Goal: Communication & Community: Answer question/provide support

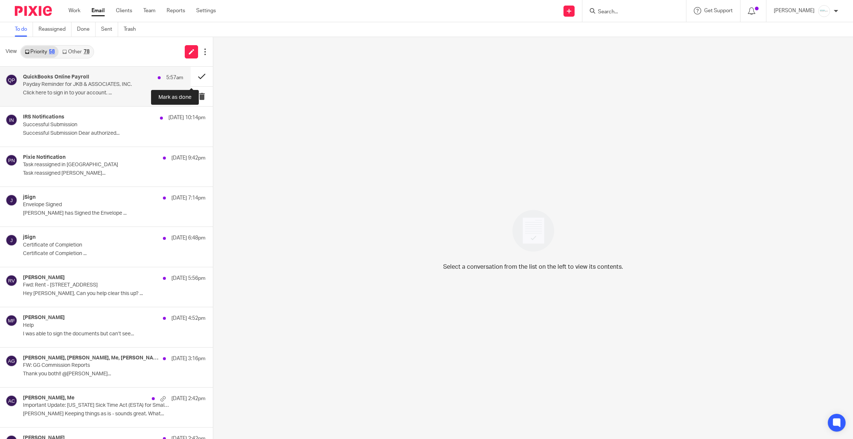
click at [194, 75] on button at bounding box center [202, 77] width 22 height 20
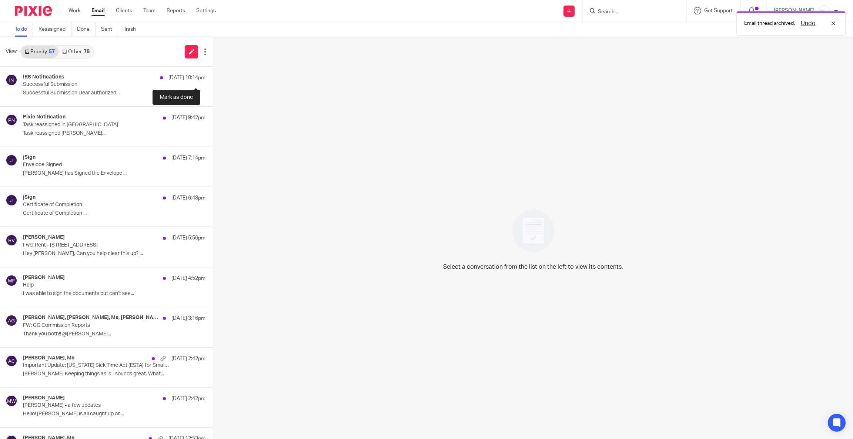
click at [213, 75] on button at bounding box center [216, 77] width 6 height 20
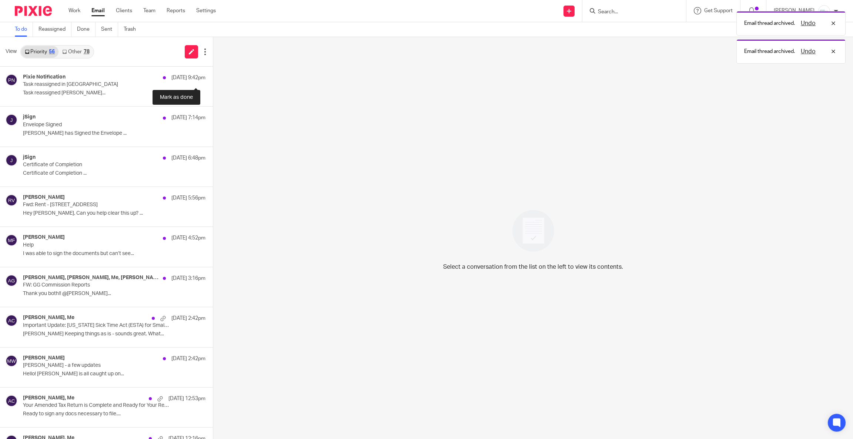
click at [213, 75] on button at bounding box center [216, 77] width 6 height 20
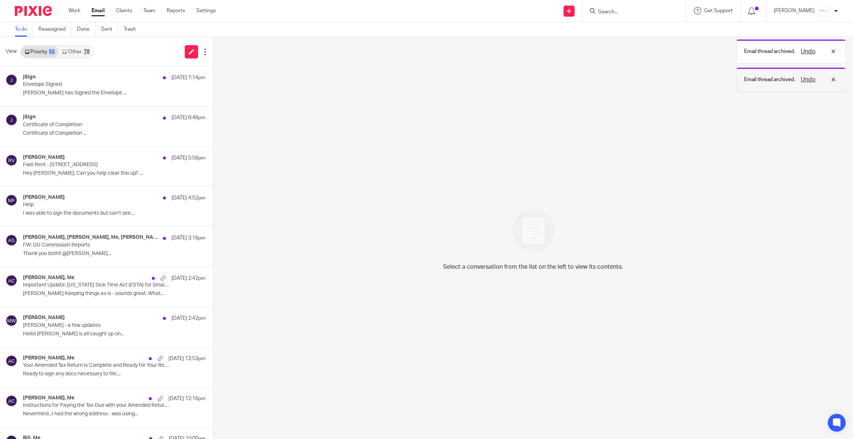
click at [811, 77] on button "Undo" at bounding box center [807, 79] width 19 height 9
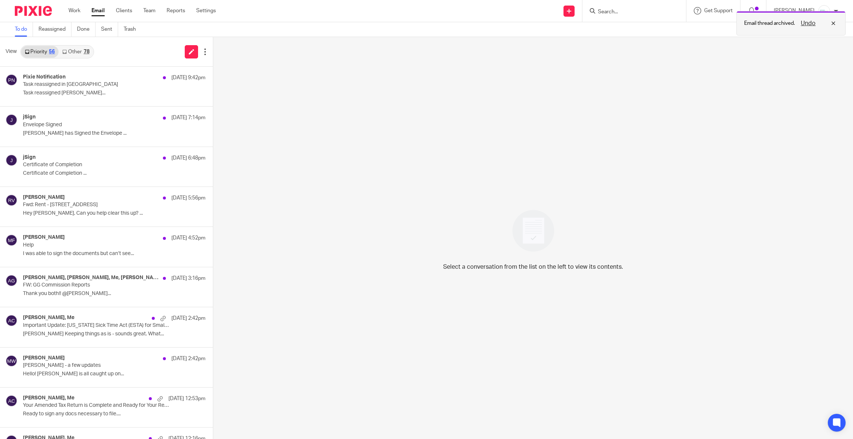
click at [805, 20] on button "Undo" at bounding box center [807, 23] width 19 height 9
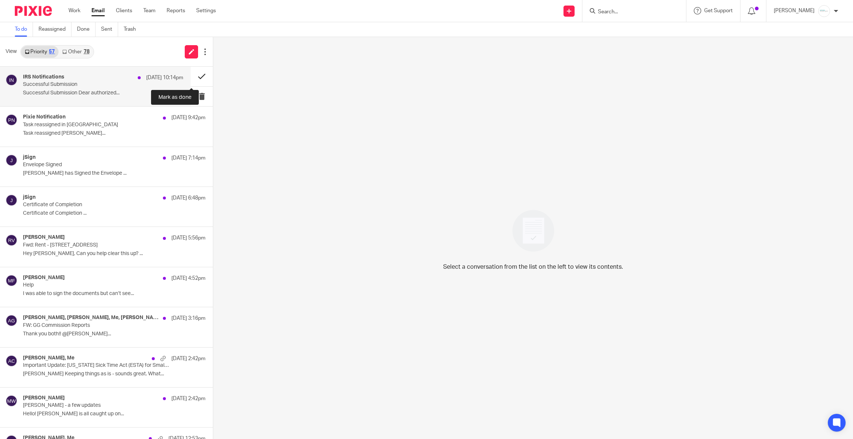
click at [191, 73] on button at bounding box center [202, 77] width 22 height 20
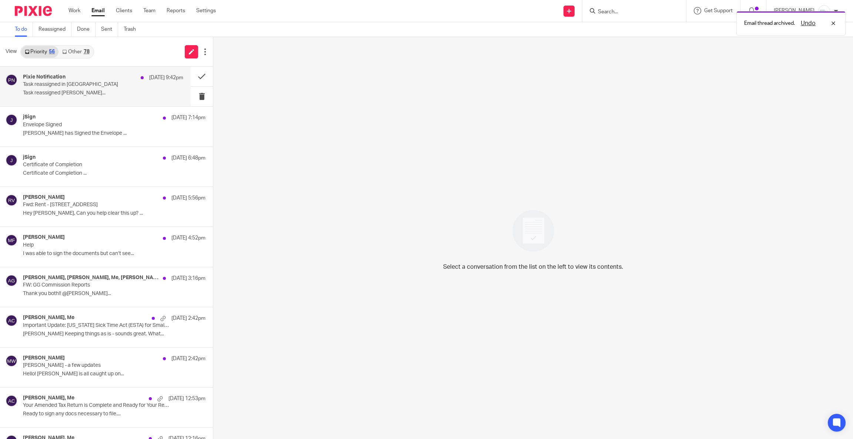
click at [85, 81] on div "Pixie Notification Sep 22 9:42pm" at bounding box center [103, 77] width 160 height 7
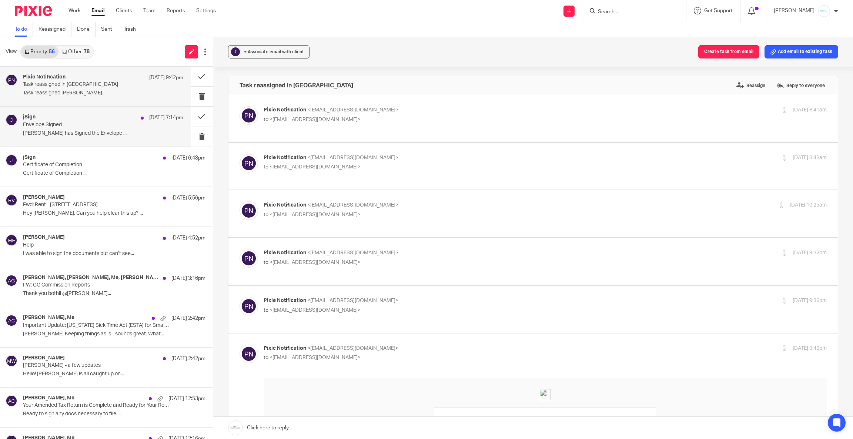
click at [43, 126] on p "Envelope Signed" at bounding box center [87, 125] width 128 height 6
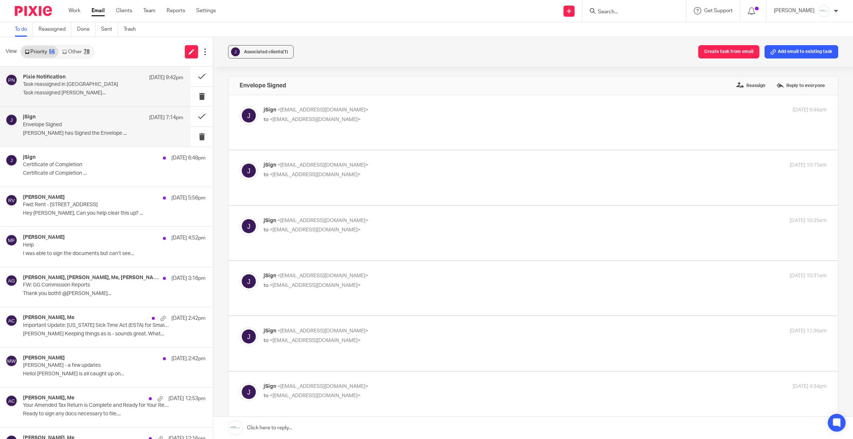
click at [88, 84] on p "Task reassigned in Pixie" at bounding box center [87, 84] width 128 height 6
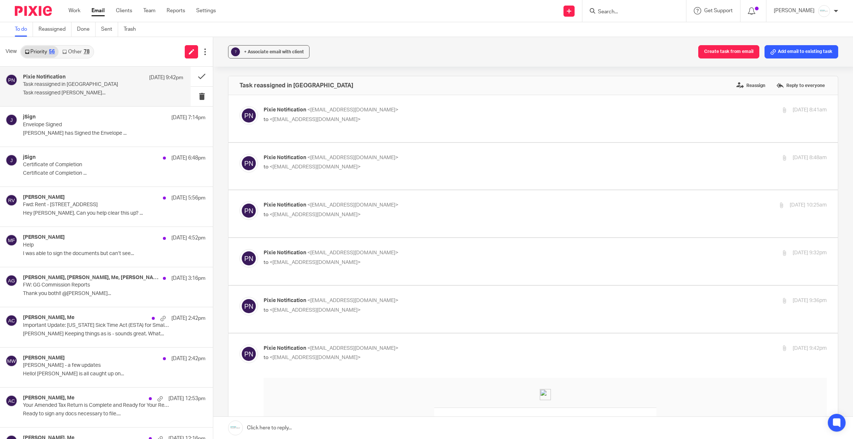
click at [348, 108] on span "<no-reply@notifications.usepixie.com>" at bounding box center [352, 109] width 91 height 5
checkbox input "true"
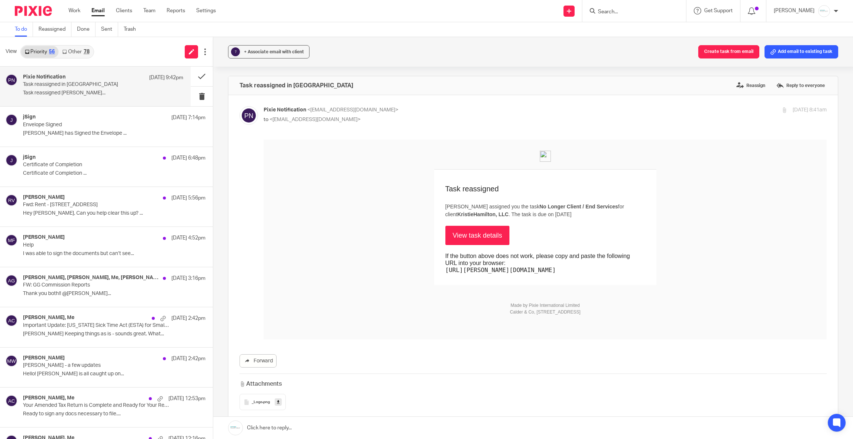
click at [470, 238] on link "View task details" at bounding box center [477, 235] width 64 height 19
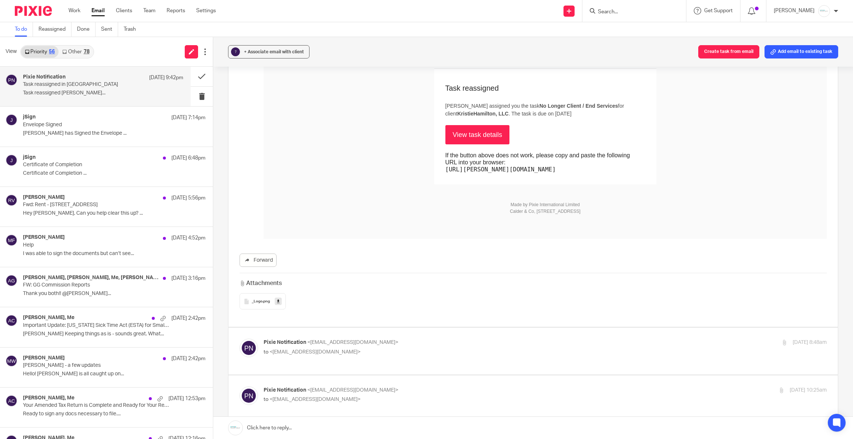
scroll to position [222, 0]
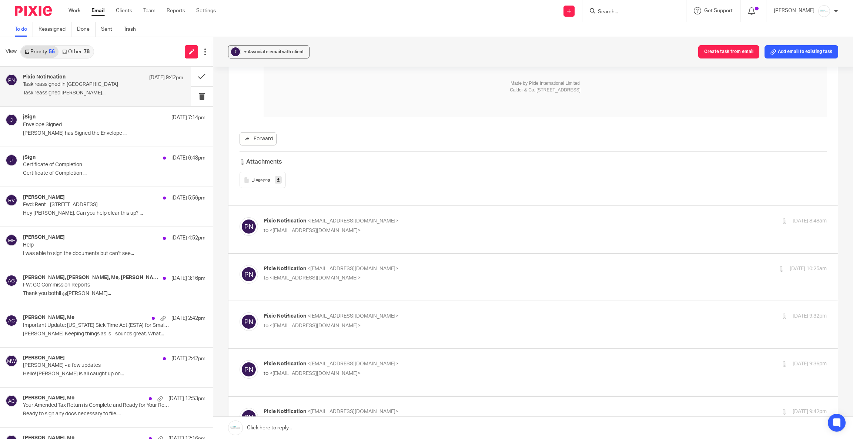
click at [328, 228] on div "Pixie Notification <no-reply@notifications.usepixie.com> to <amylcpa@gmail.com>" at bounding box center [451, 225] width 375 height 17
checkbox input "true"
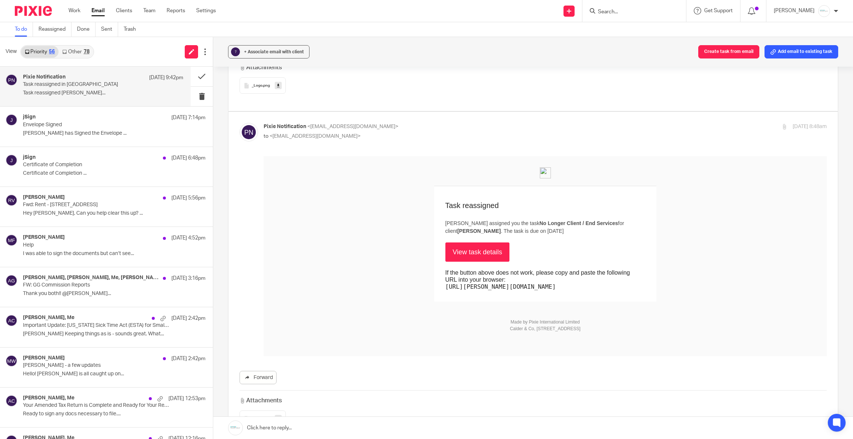
scroll to position [333, 0]
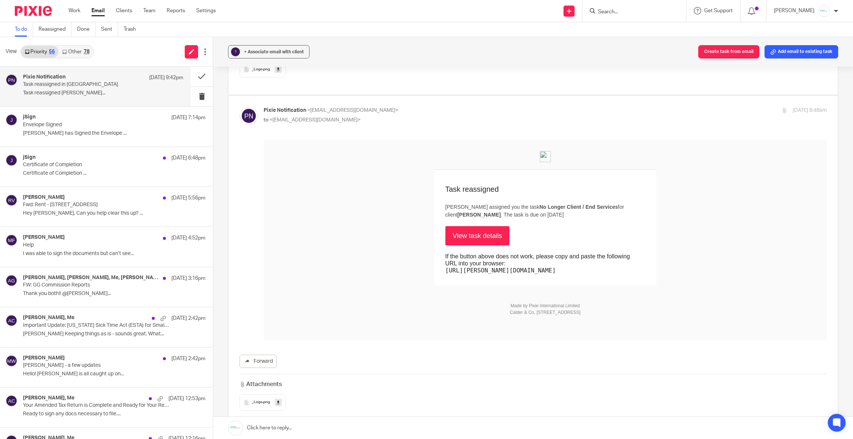
click at [459, 233] on link "View task details" at bounding box center [477, 235] width 64 height 19
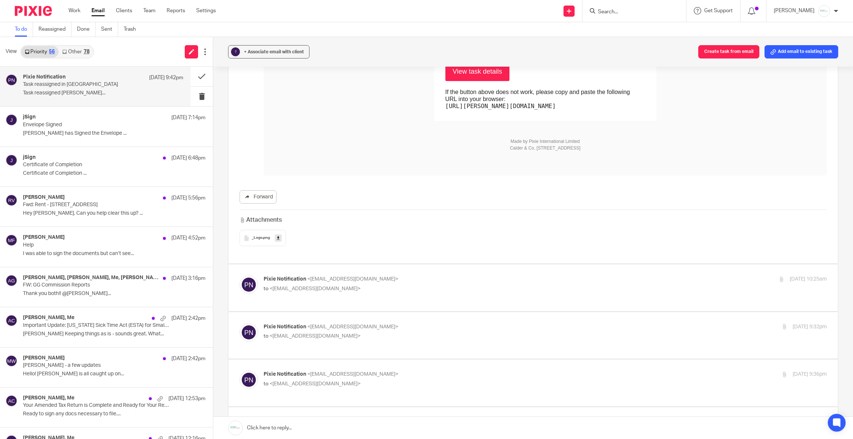
scroll to position [555, 0]
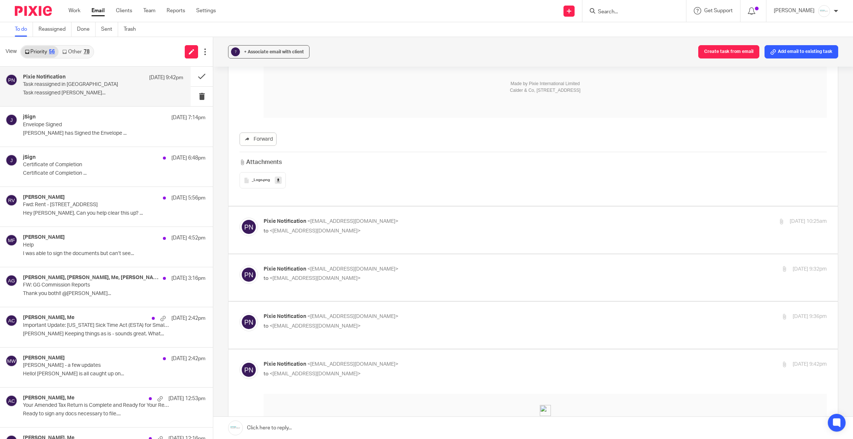
click at [354, 222] on span "<no-reply@notifications.usepixie.com>" at bounding box center [352, 221] width 91 height 5
checkbox input "true"
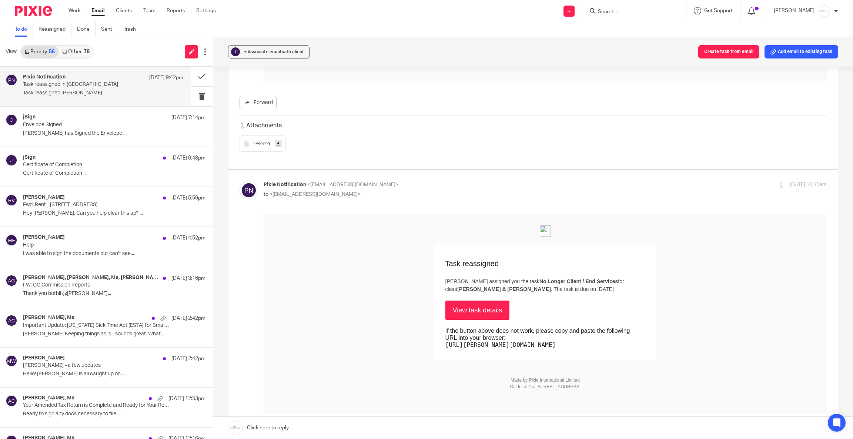
scroll to position [610, 0]
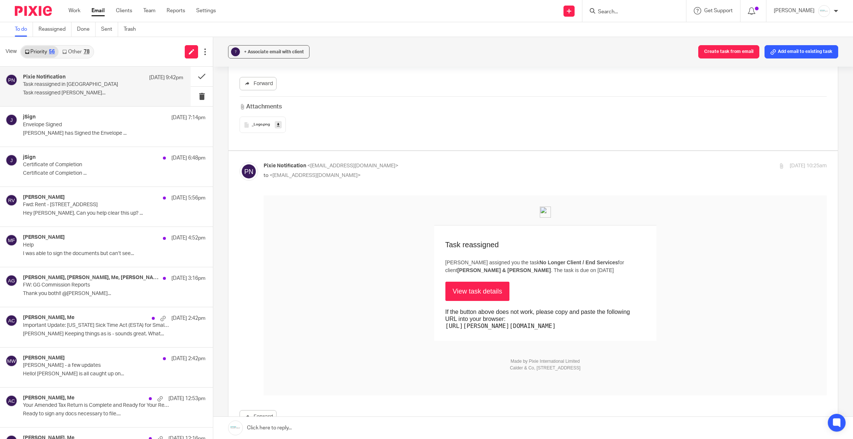
click at [476, 289] on link "View task details" at bounding box center [477, 290] width 64 height 19
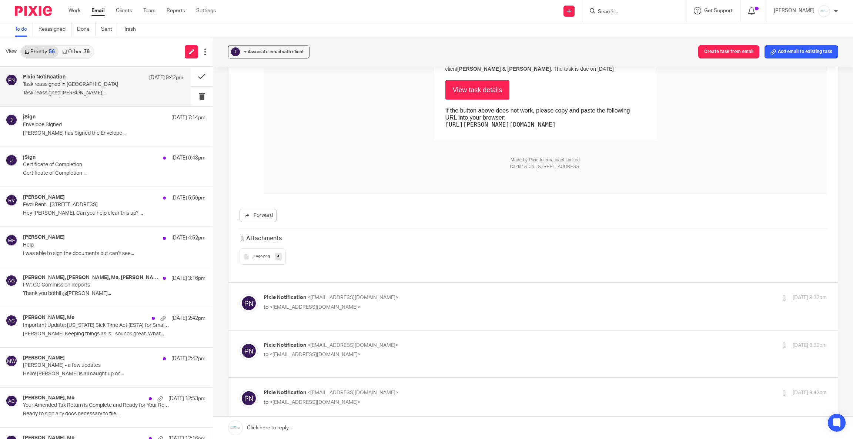
scroll to position [888, 0]
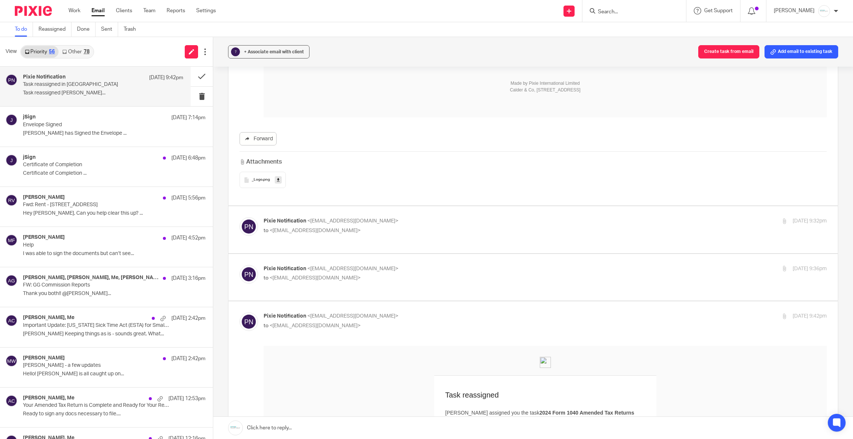
click at [501, 234] on p "to <amylcpa@gmail.com>" at bounding box center [451, 231] width 375 height 8
checkbox input "true"
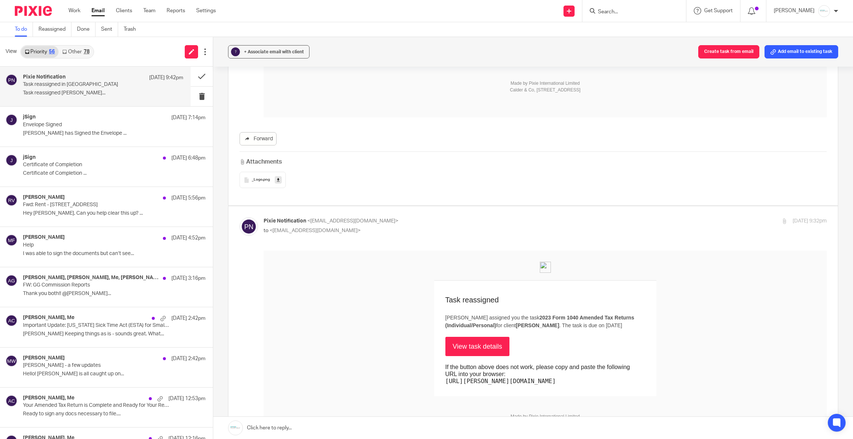
scroll to position [0, 0]
click at [479, 345] on link "View task details" at bounding box center [477, 345] width 64 height 19
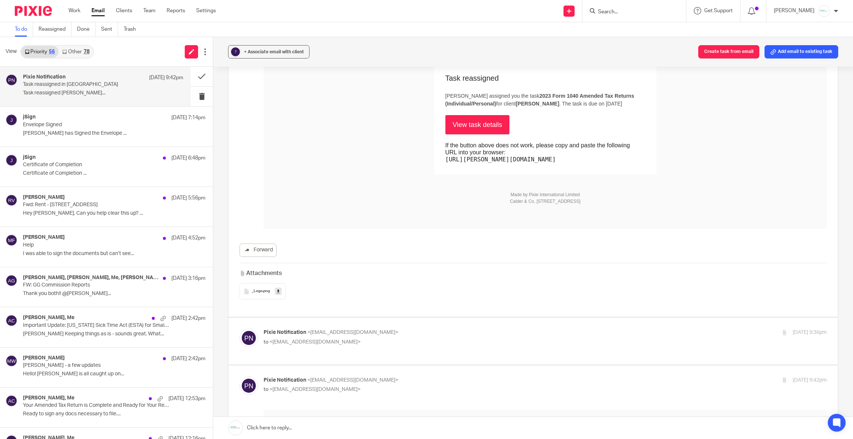
scroll to position [1277, 0]
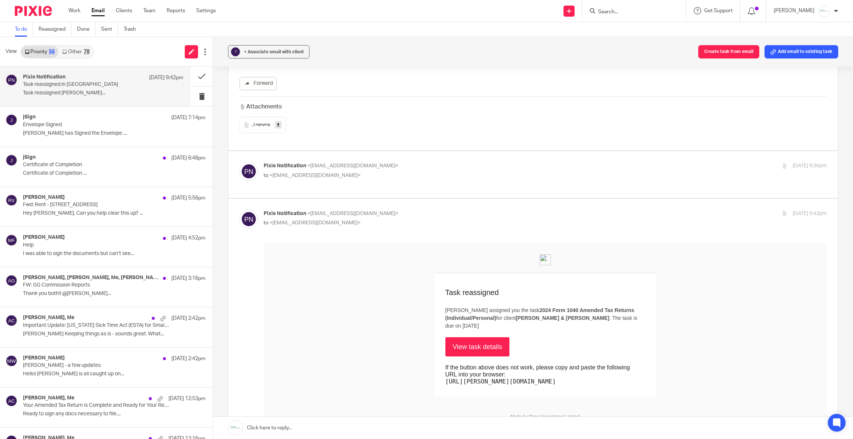
click at [381, 178] on p "to <amylcpa@gmail.com>" at bounding box center [451, 176] width 375 height 8
checkbox input "true"
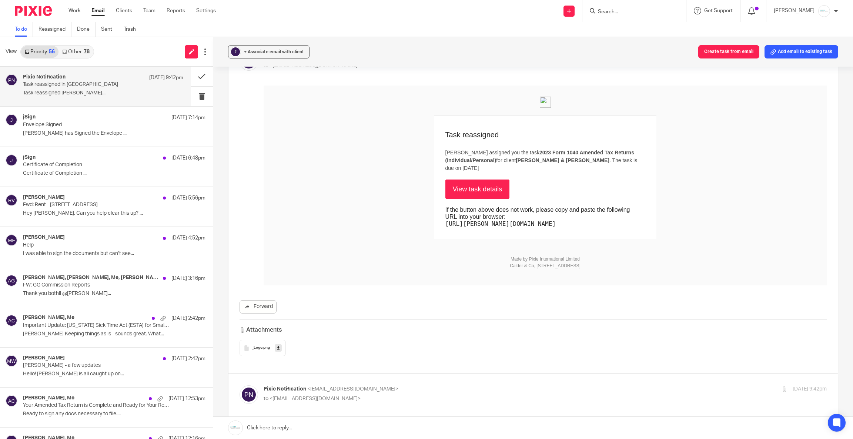
scroll to position [1388, 0]
click at [461, 178] on link "View task details" at bounding box center [477, 187] width 64 height 19
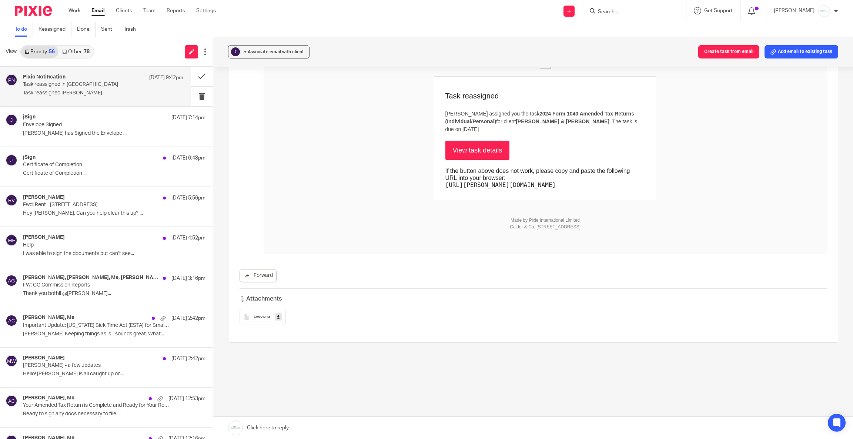
scroll to position [1766, 0]
click at [455, 147] on link "View task details" at bounding box center [477, 149] width 64 height 19
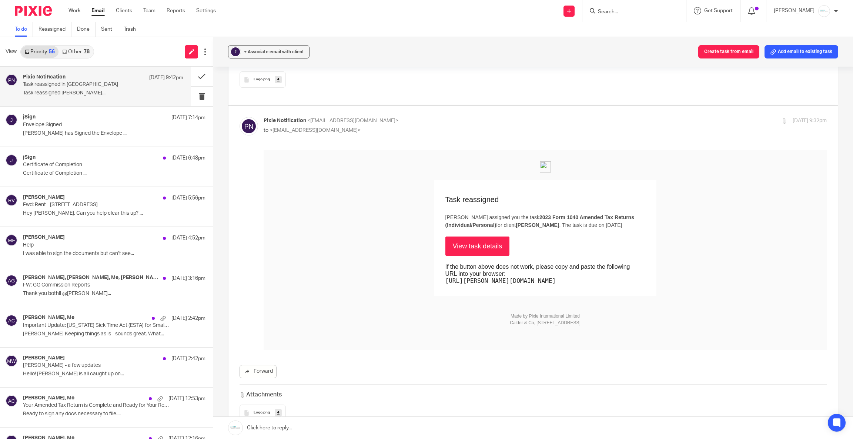
scroll to position [933, 0]
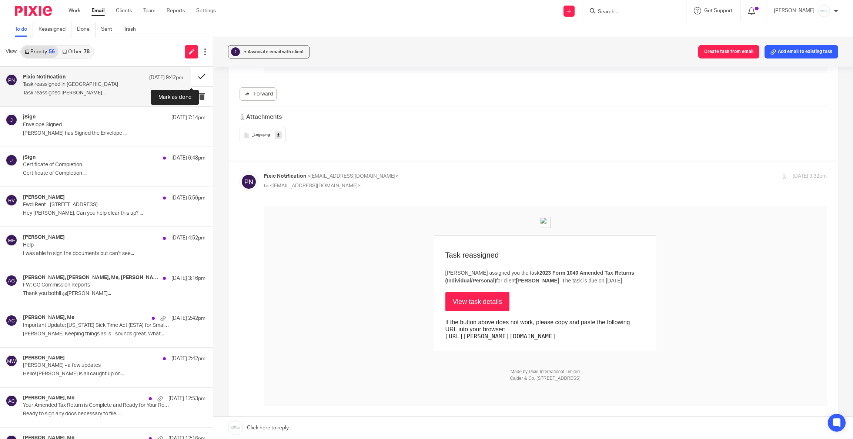
click at [196, 76] on button at bounding box center [202, 77] width 22 height 20
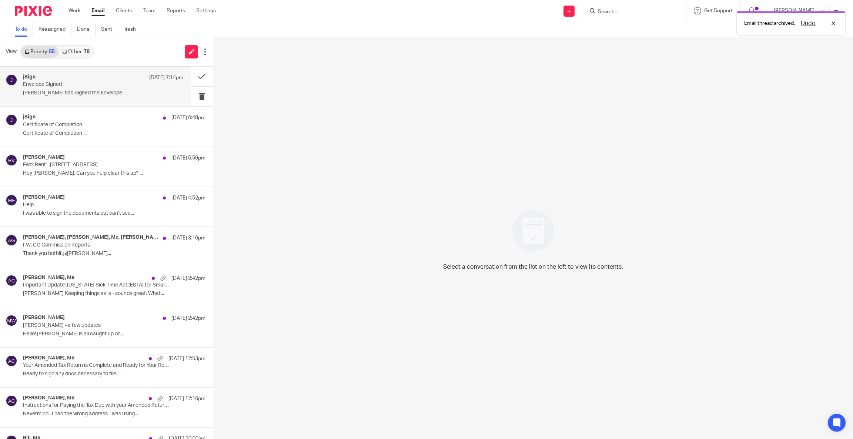
click at [85, 89] on div "jSign Sep 22 7:14pm Envelope Signed Greg Fryling has Signed the Envelope ..." at bounding box center [103, 86] width 160 height 25
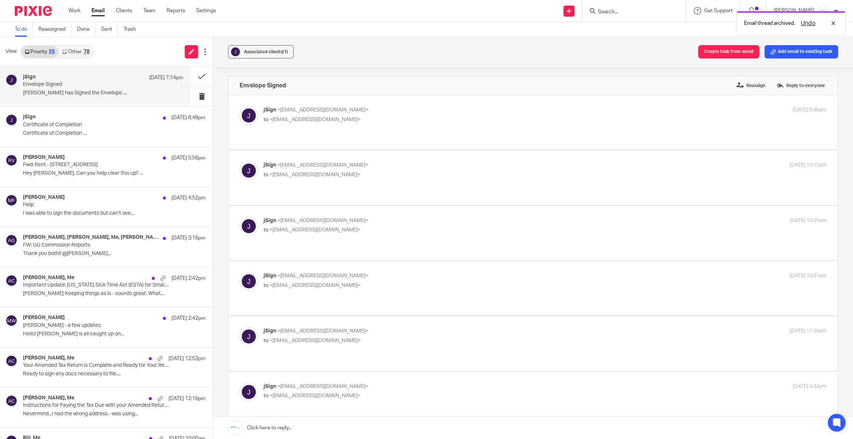
scroll to position [222, 0]
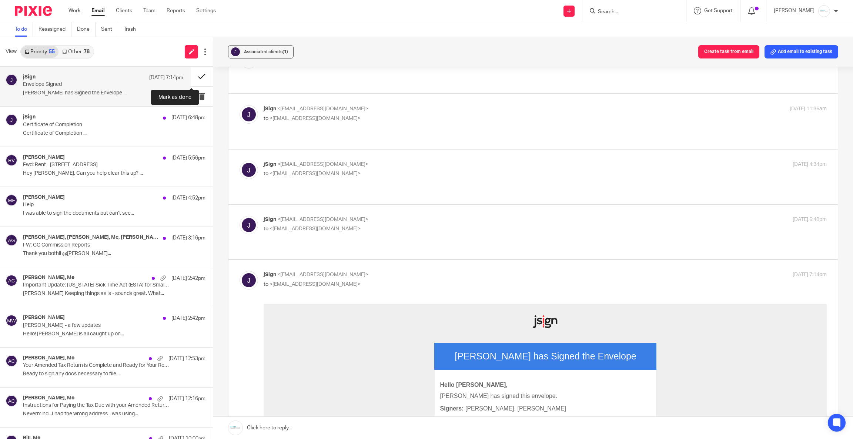
click at [191, 77] on button at bounding box center [202, 77] width 22 height 20
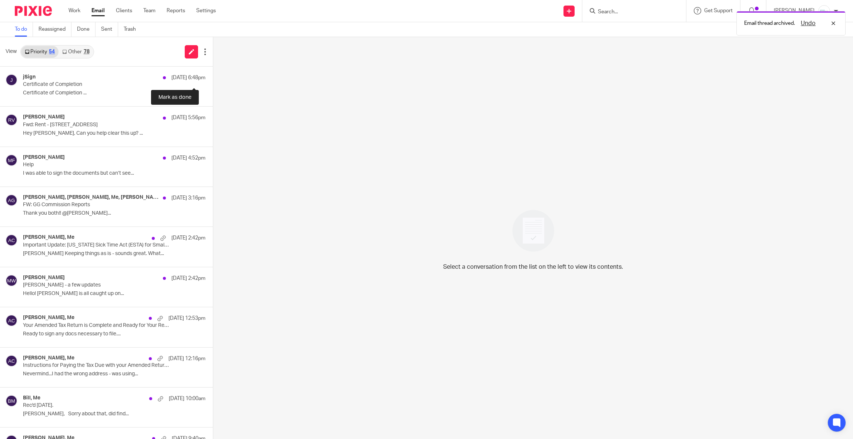
click at [213, 77] on button at bounding box center [216, 77] width 6 height 20
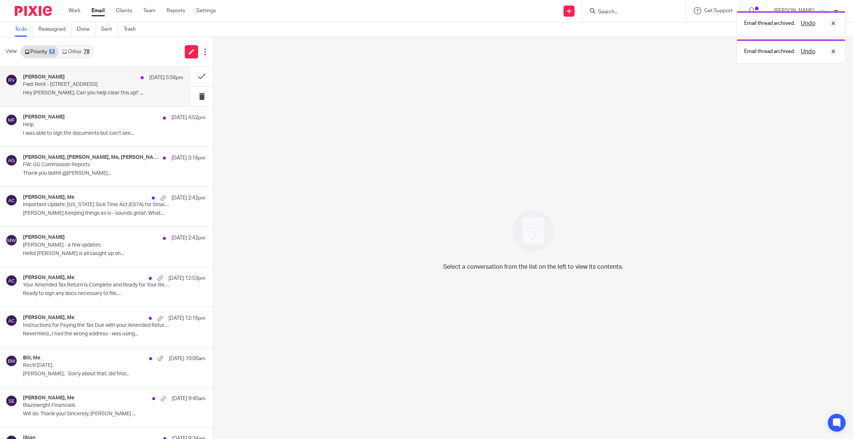
click at [36, 95] on p "Hey Donna, Can you help clear this up? ..." at bounding box center [103, 93] width 160 height 6
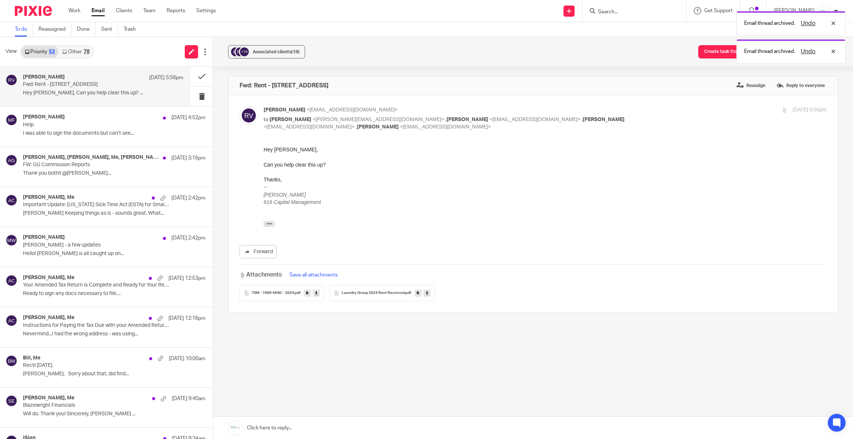
scroll to position [0, 0]
click at [268, 295] on span "TSM - 1099-MISC - 2024" at bounding box center [273, 293] width 42 height 4
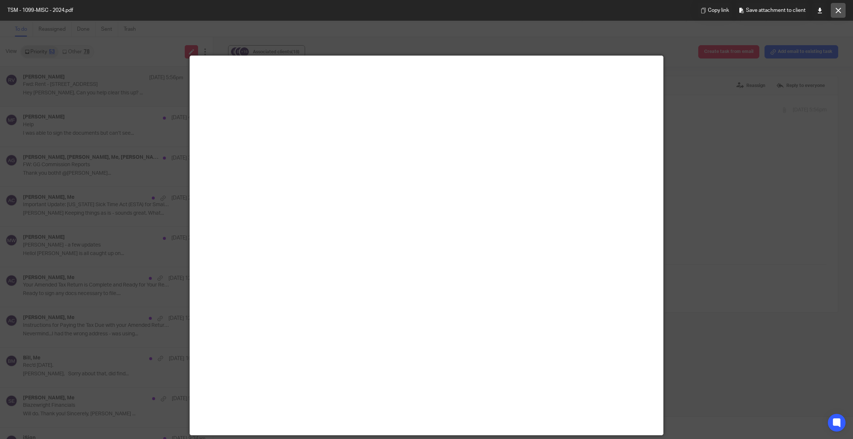
click at [832, 14] on button at bounding box center [838, 10] width 15 height 15
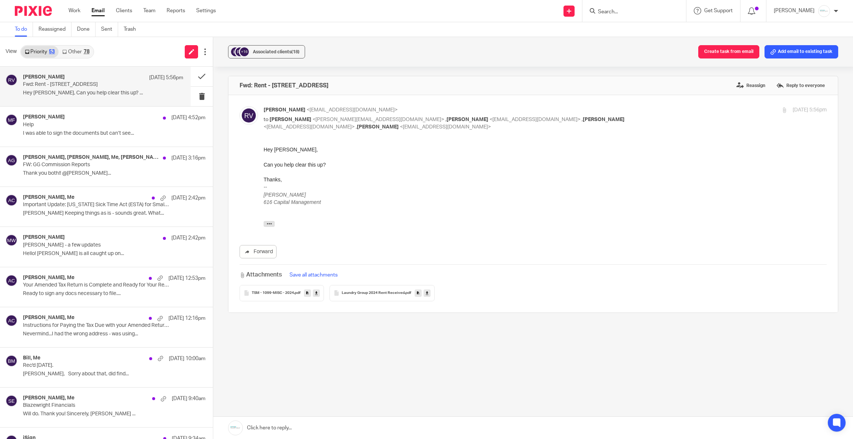
click at [377, 293] on span "Laundry Group 2024 Rent Received" at bounding box center [373, 293] width 63 height 4
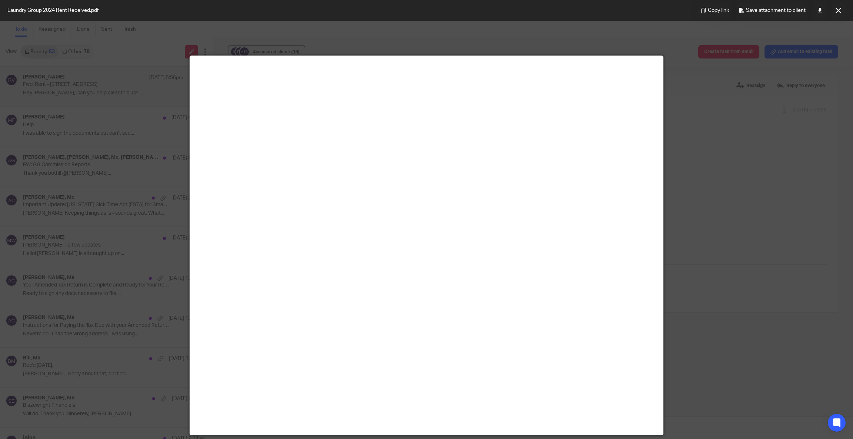
drag, startPoint x: 836, startPoint y: 7, endPoint x: 837, endPoint y: 12, distance: 5.6
click at [837, 10] on button at bounding box center [838, 10] width 15 height 15
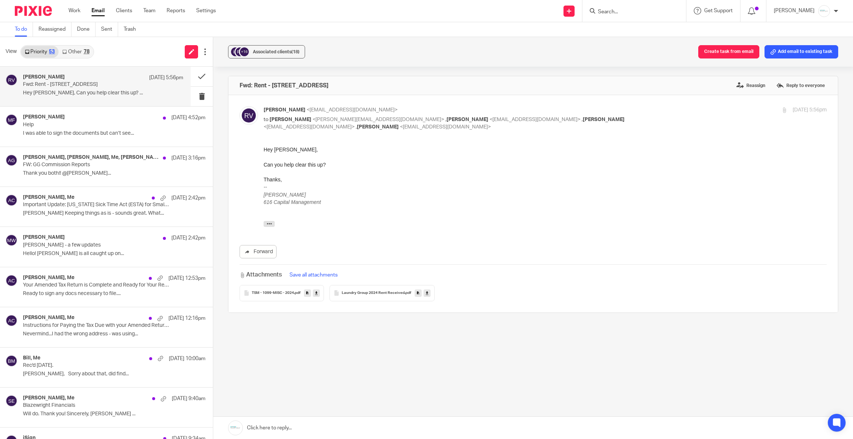
click at [276, 292] on div "TSM - 1099-MISC - 2024 .pdf" at bounding box center [281, 293] width 84 height 16
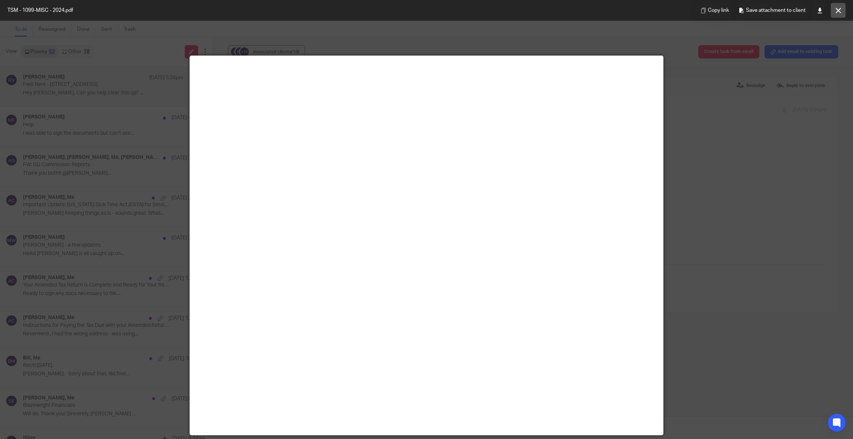
click at [838, 16] on button at bounding box center [838, 10] width 15 height 15
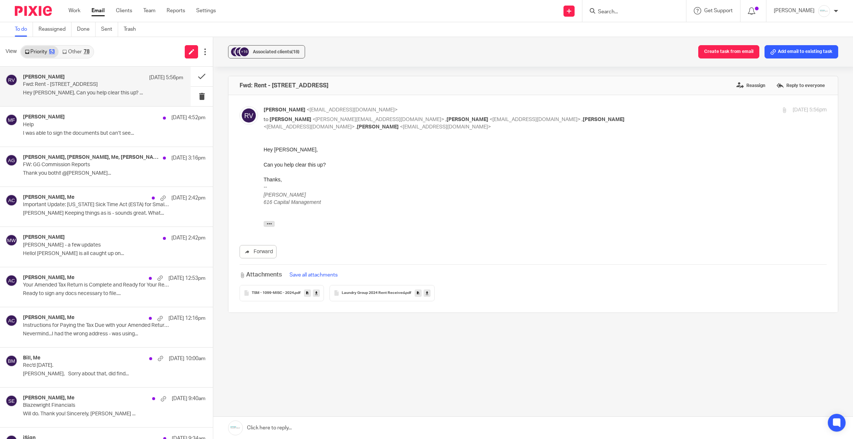
click at [361, 293] on span "Laundry Group 2024 Rent Received" at bounding box center [373, 293] width 63 height 4
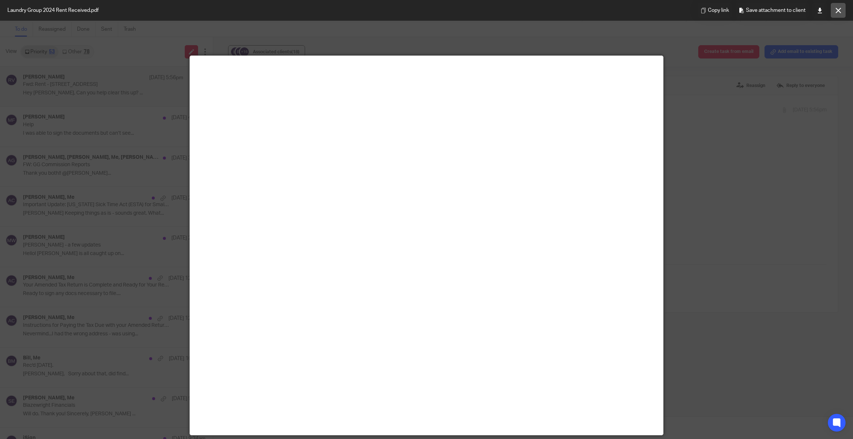
click at [834, 13] on button at bounding box center [838, 10] width 15 height 15
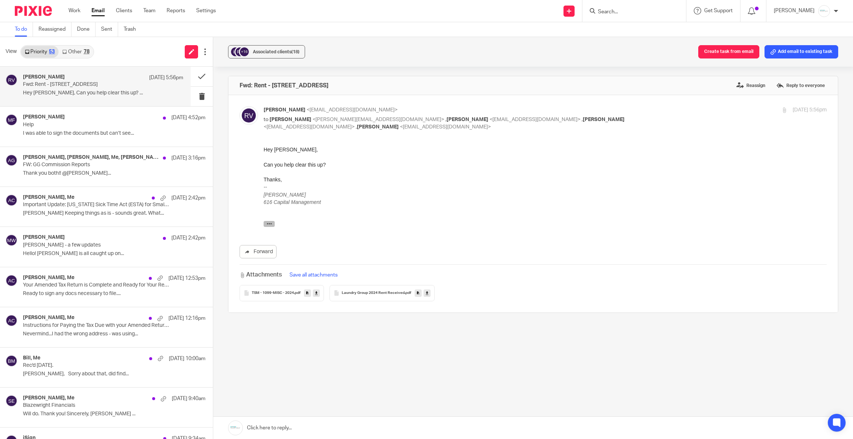
click at [268, 225] on icon "button" at bounding box center [270, 224] width 6 height 6
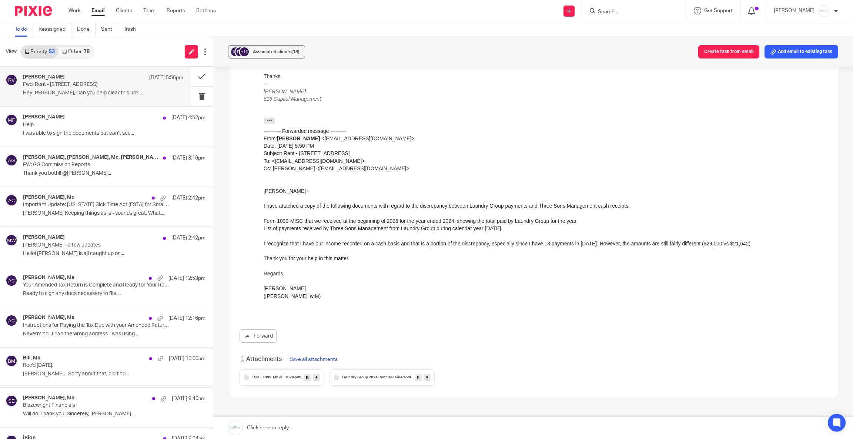
scroll to position [111, 0]
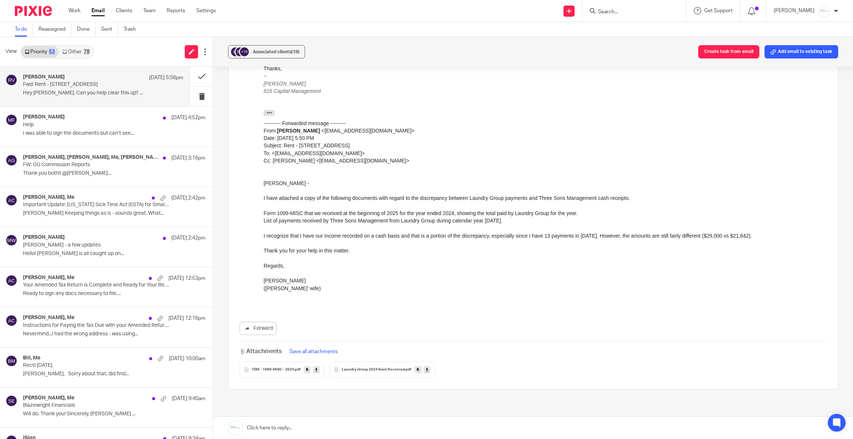
click at [267, 370] on span "TSM - 1099-MISC - 2024" at bounding box center [273, 370] width 42 height 4
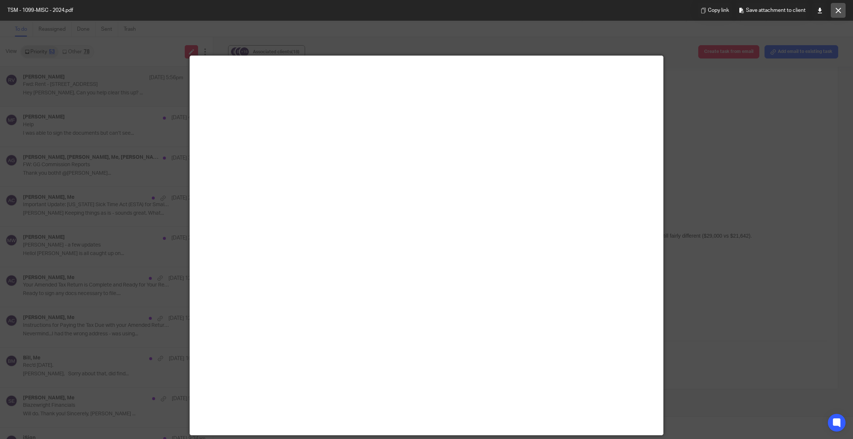
click at [835, 11] on icon at bounding box center [838, 11] width 6 height 6
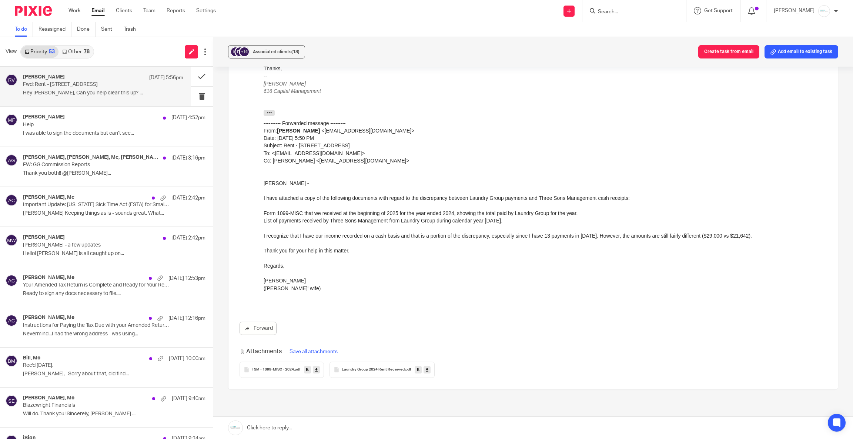
click at [377, 373] on div "Laundry Group 2024 Rent Received .pdf" at bounding box center [381, 370] width 105 height 16
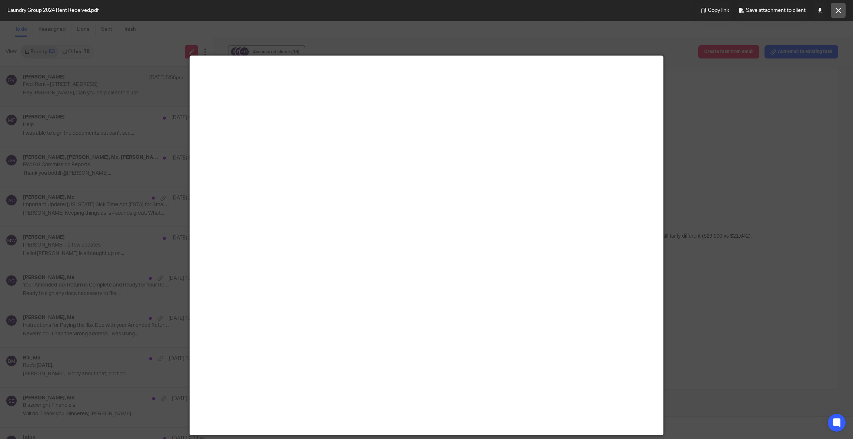
click at [832, 8] on button at bounding box center [838, 10] width 15 height 15
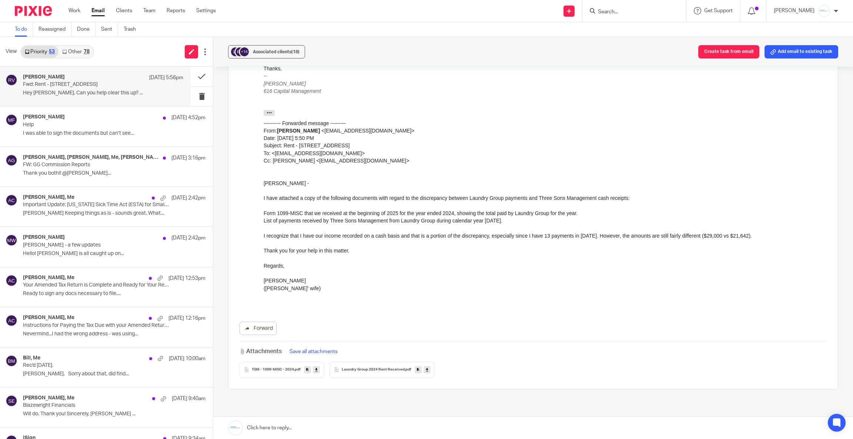
click at [368, 370] on span "Laundry Group 2024 Rent Received" at bounding box center [373, 370] width 63 height 4
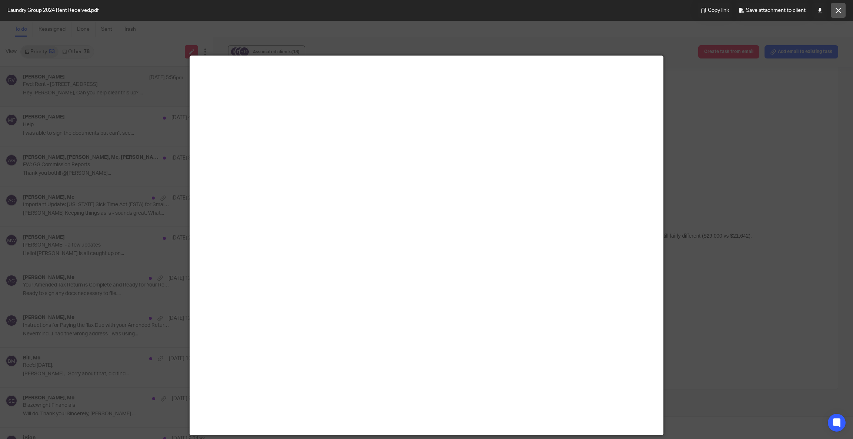
click at [832, 12] on button at bounding box center [838, 10] width 15 height 15
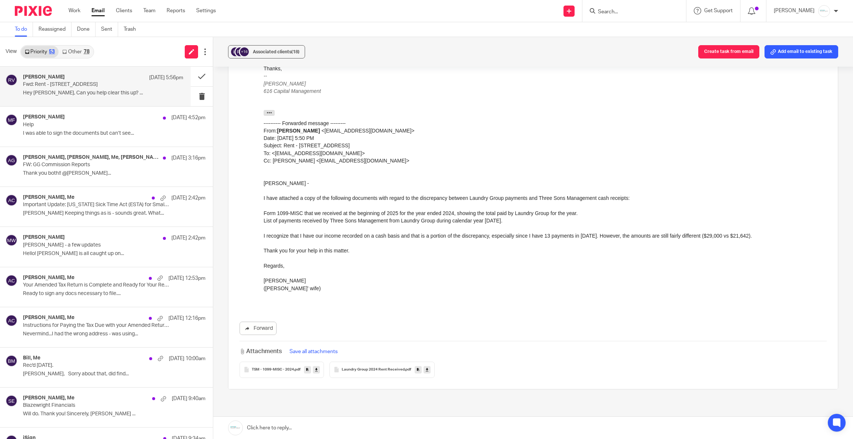
click at [268, 375] on div "TSM - 1099-MISC - 2024 .pdf" at bounding box center [281, 370] width 84 height 16
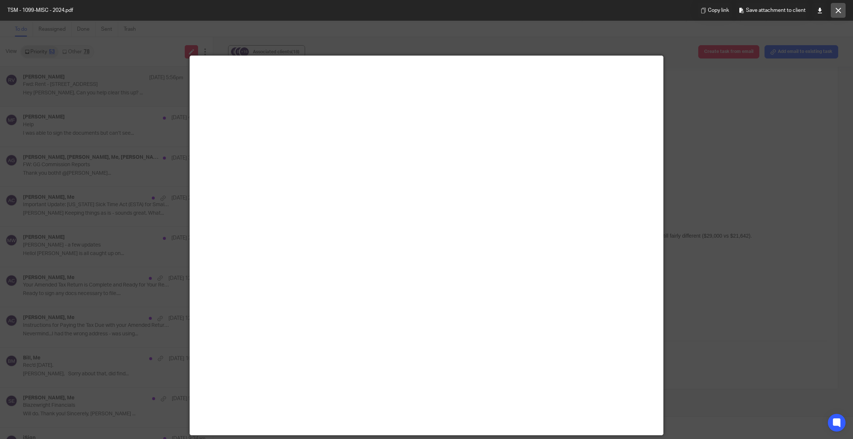
click at [838, 12] on icon at bounding box center [838, 11] width 6 height 6
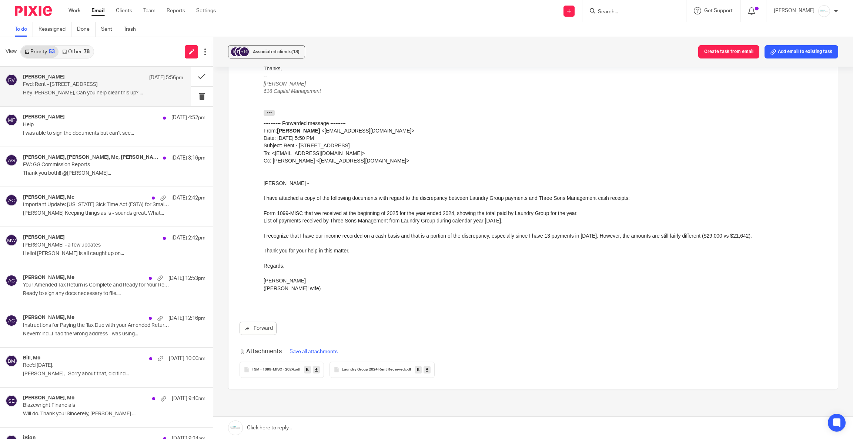
click at [292, 423] on link at bounding box center [533, 428] width 640 height 22
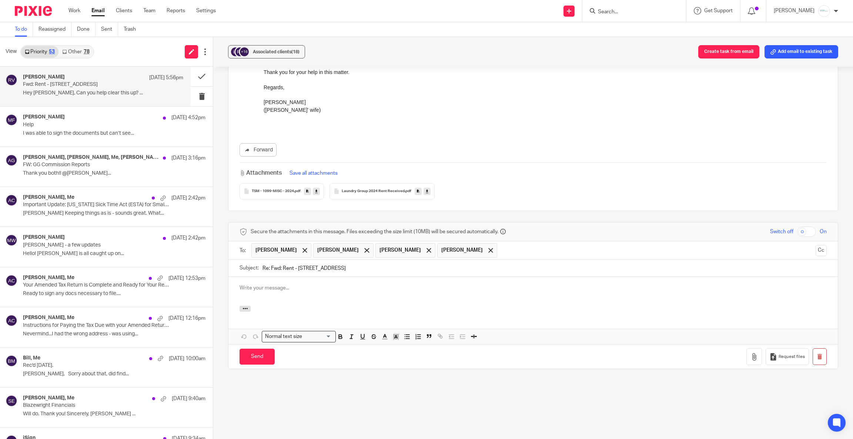
scroll to position [0, 0]
click at [302, 252] on span at bounding box center [304, 250] width 5 height 5
click at [355, 252] on span "Tricia Marks" at bounding box center [343, 250] width 60 height 14
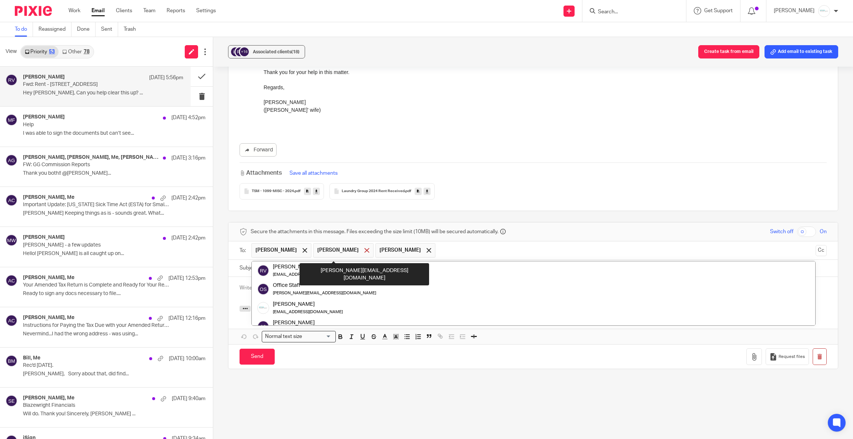
click at [364, 252] on span at bounding box center [366, 250] width 5 height 5
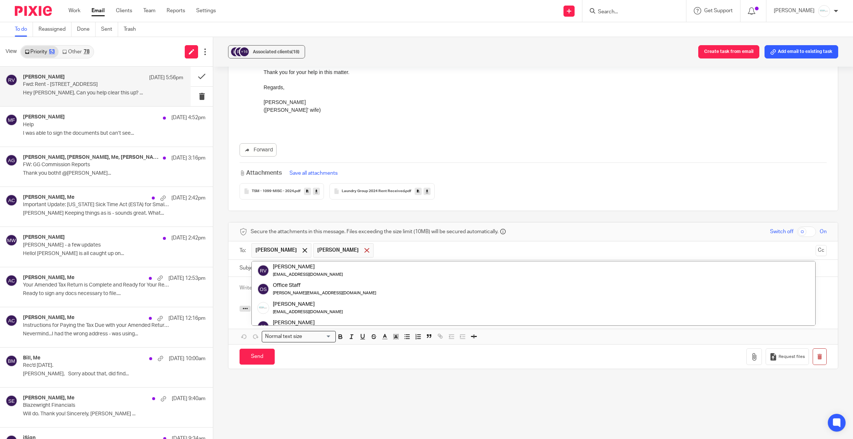
click at [364, 249] on span at bounding box center [366, 250] width 5 height 5
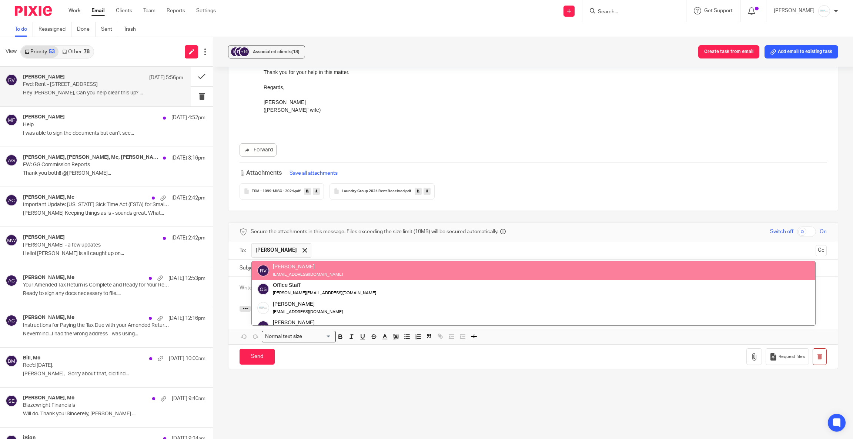
click at [623, 186] on div "TSM - 1099-MISC - 2024 .pdf Laundry Group 2024 Rent Received .pdf" at bounding box center [532, 191] width 587 height 16
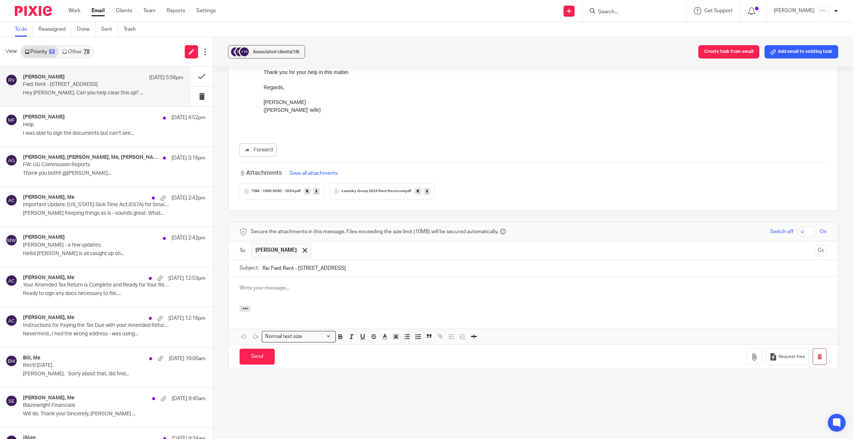
click at [274, 292] on p at bounding box center [532, 287] width 587 height 7
click at [247, 289] on p "You are required to report what you receive regardless of the 10998" at bounding box center [532, 287] width 587 height 7
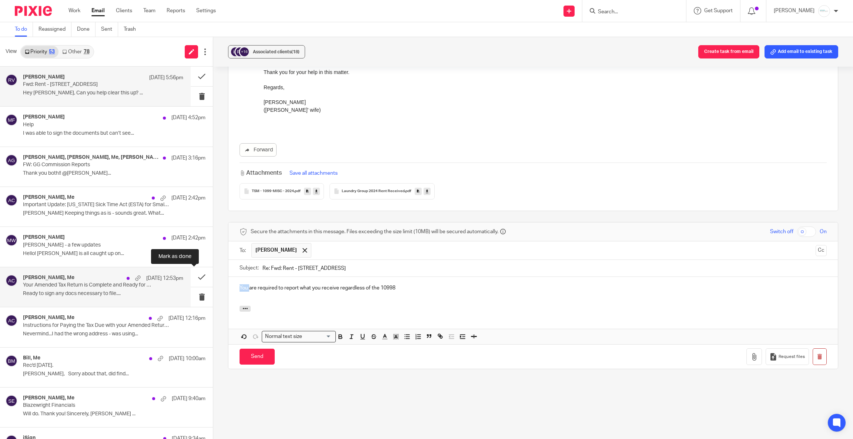
drag, startPoint x: 247, startPoint y: 286, endPoint x: 191, endPoint y: 285, distance: 55.9
click at [191, 285] on div "View Priority 53 Other 78 Rick Visser Sep 22 5:56pm Fwd: Rent - 103 Lincoln Ave…" at bounding box center [426, 238] width 853 height 402
click at [462, 291] on p "to recipient of 1099 " yare required to report what you receive regardless of t…" at bounding box center [532, 287] width 587 height 7
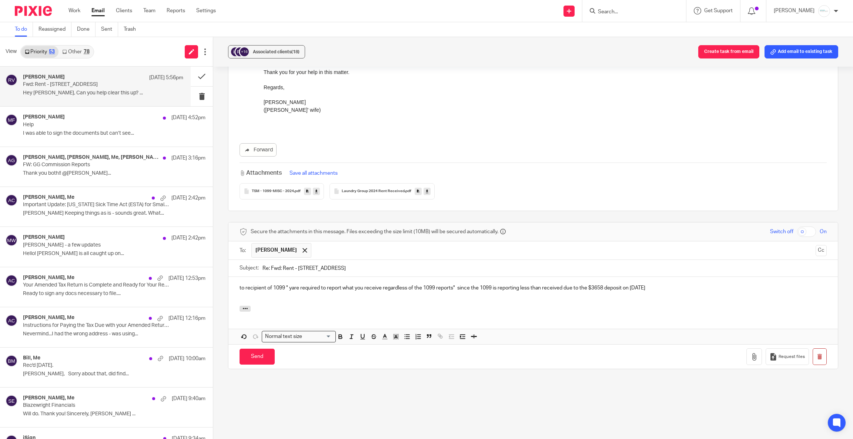
scroll to position [289, 0]
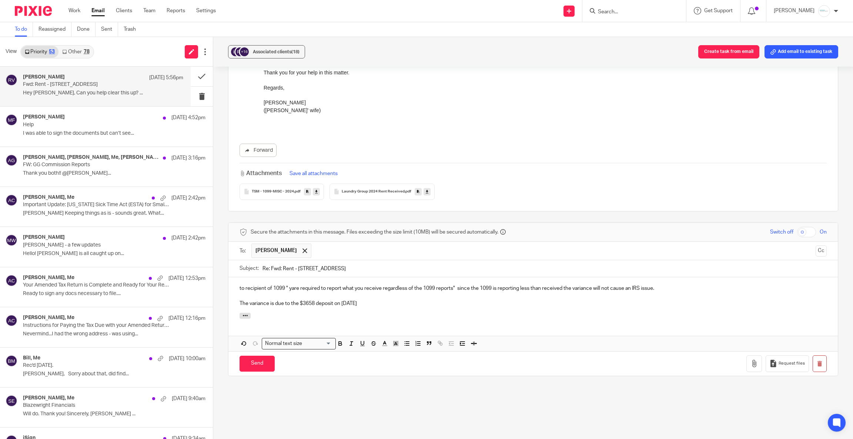
click at [372, 309] on div "to recipient of 1099 " yare required to report what you receive regardless of t…" at bounding box center [532, 295] width 609 height 36
click at [493, 303] on p "The variance is due to the $3658 deposit on 5/23/24 and cash vs accrual for on …" at bounding box center [532, 303] width 587 height 7
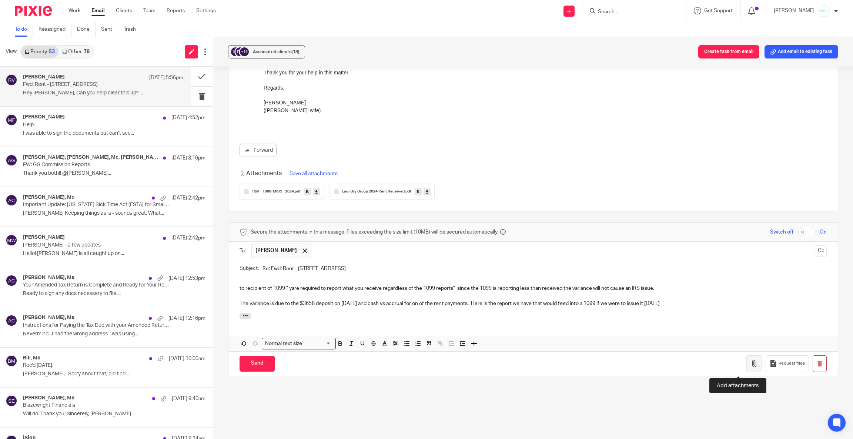
click at [750, 366] on icon "button" at bounding box center [753, 363] width 7 height 7
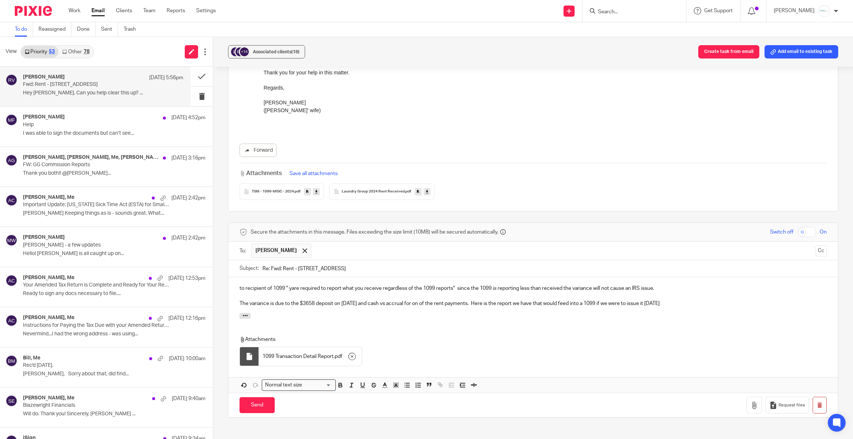
click at [234, 288] on div "to recipient of 1099 " yare required to report what you receive regardless of t…" at bounding box center [532, 295] width 609 height 36
click at [292, 292] on p "to recipient of 1099 " yare required to report what you receive regardless of t…" at bounding box center [532, 288] width 587 height 7
click at [667, 290] on p "to recipient of 1099 " you are required to report what you receive regardless o…" at bounding box center [532, 288] width 587 height 7
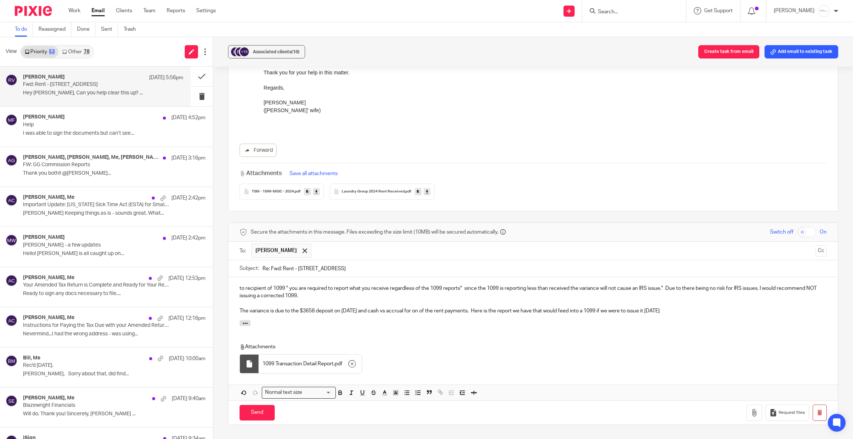
click at [361, 312] on p "The variance is due to the $3658 deposit on 5/23/24 and cash vs accrual for on …" at bounding box center [532, 310] width 587 height 7
click at [249, 421] on input "Send" at bounding box center [256, 413] width 35 height 16
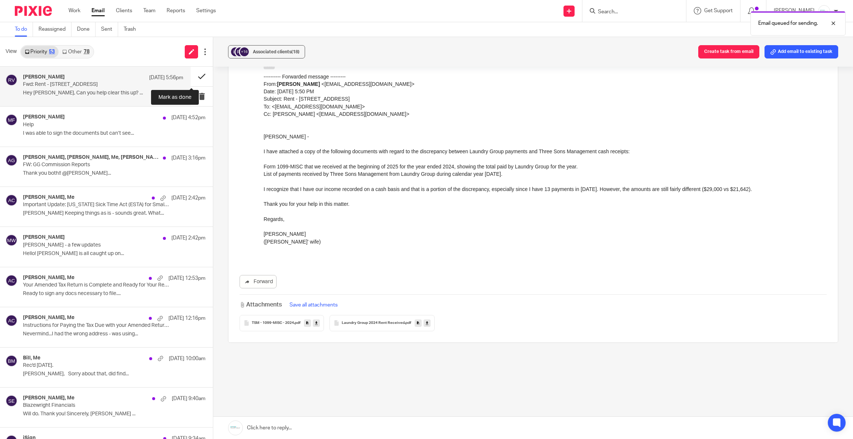
click at [191, 78] on button at bounding box center [202, 77] width 22 height 20
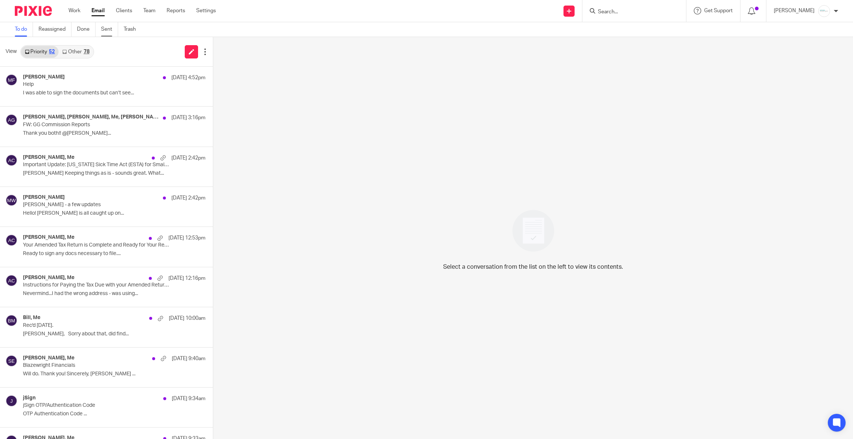
click at [104, 27] on link "Sent" at bounding box center [109, 29] width 17 height 14
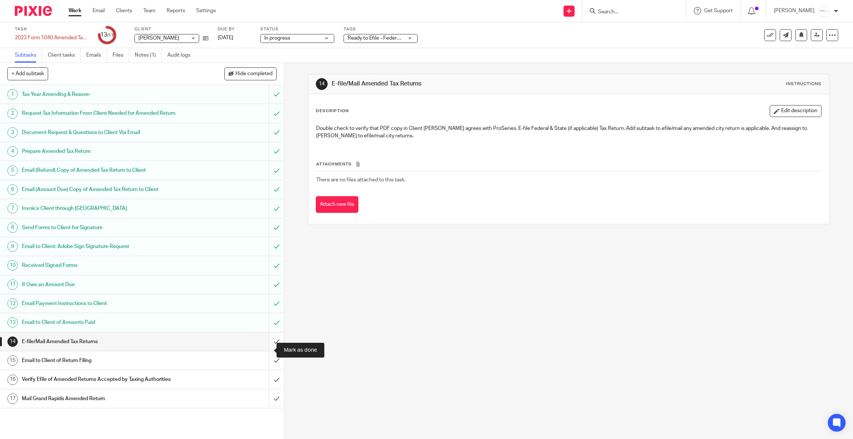
click at [264, 348] on input "submit" at bounding box center [142, 341] width 284 height 19
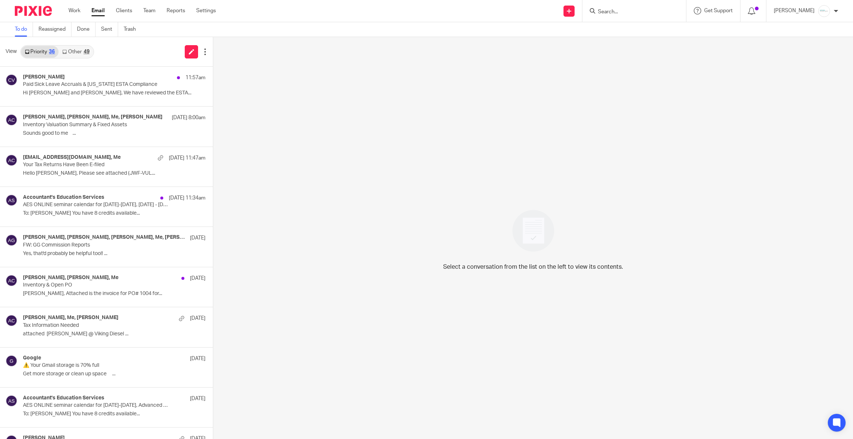
scroll to position [1007, 0]
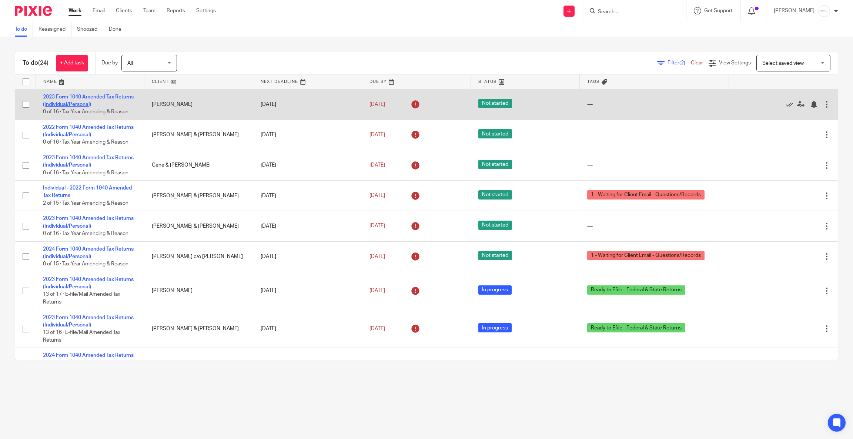
click at [88, 96] on link "2023 Form 1040 Amended Tax Returns (Individual/Personal)" at bounding box center [88, 100] width 91 height 13
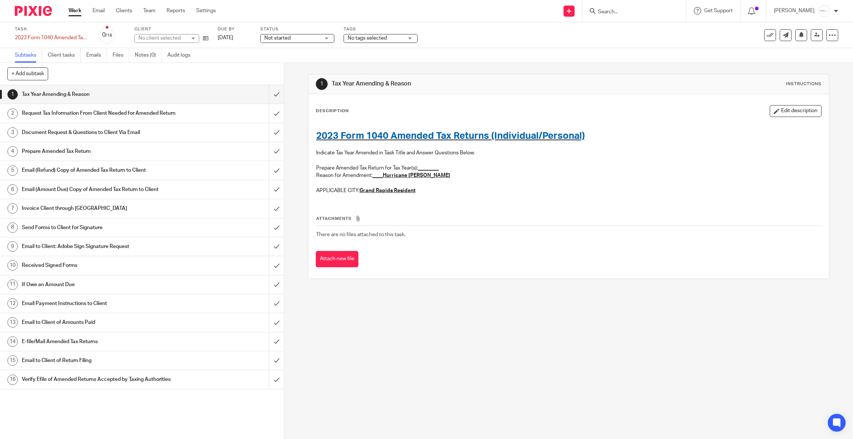
click at [136, 115] on h1 "Request Tax Information From Client Needed for Amended Return" at bounding box center [102, 113] width 160 height 11
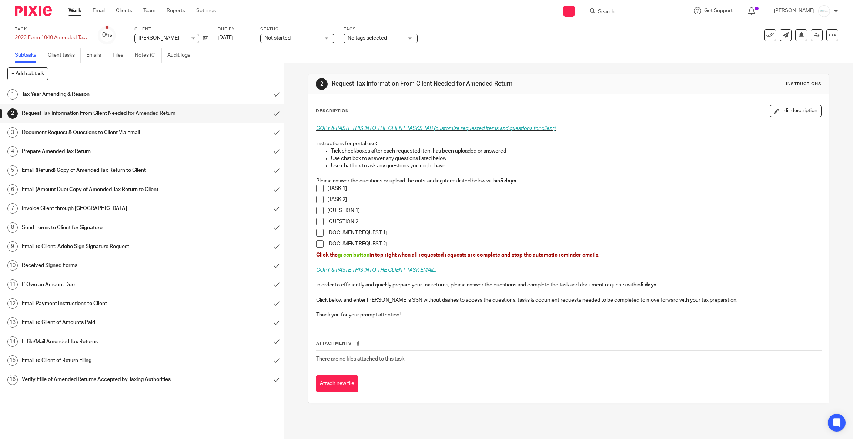
click at [121, 138] on h1 "Document Request & Questions to Client Via Email" at bounding box center [102, 132] width 160 height 11
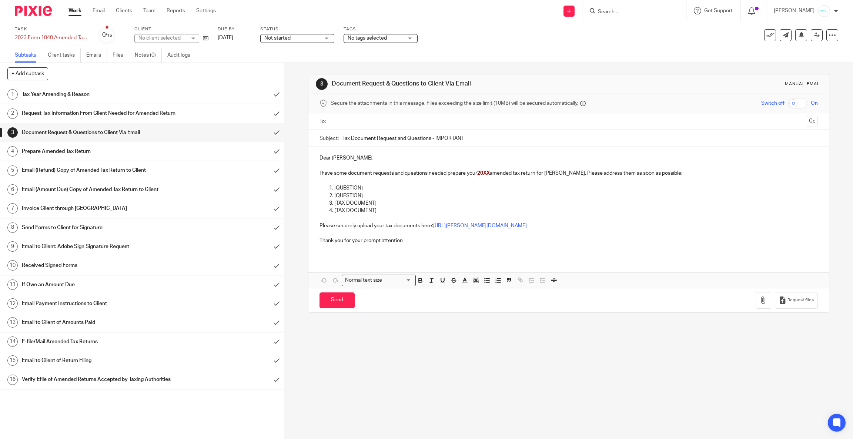
click at [378, 121] on input "text" at bounding box center [568, 121] width 470 height 9
click at [459, 113] on div "Secure the attachments in this message. Files exceeding the size limit (10MB) w…" at bounding box center [568, 103] width 520 height 19
click at [448, 115] on input "text" at bounding box center [599, 122] width 408 height 14
click at [429, 119] on div at bounding box center [433, 122] width 9 height 11
click at [428, 128] on input "text" at bounding box center [599, 122] width 408 height 14
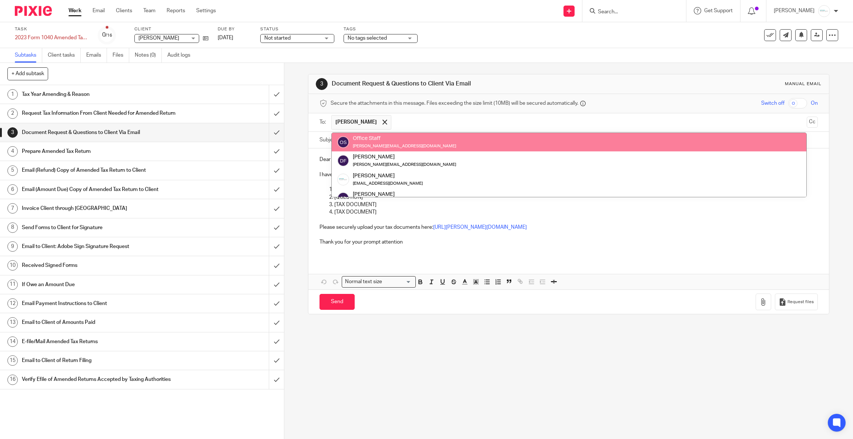
click at [426, 116] on input "text" at bounding box center [599, 122] width 408 height 14
click at [406, 98] on div "Secure the attachments in this message. Files exceeding the size limit (10MB) w…" at bounding box center [568, 103] width 520 height 19
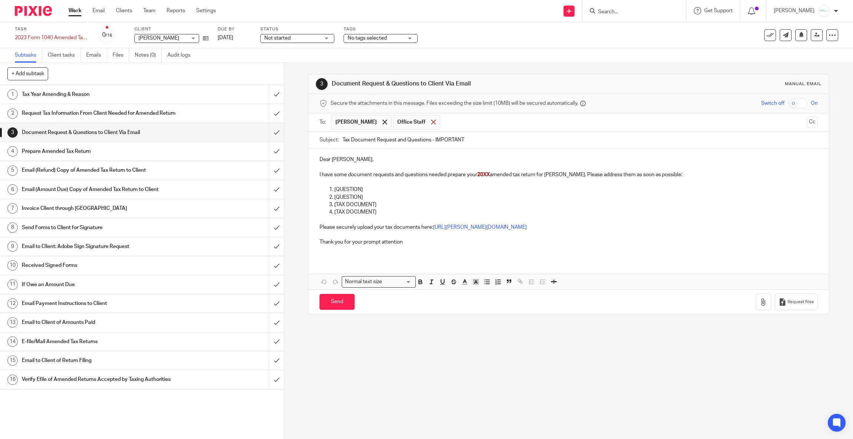
click at [431, 123] on span at bounding box center [433, 122] width 5 height 5
click at [481, 173] on span "20XX" at bounding box center [483, 174] width 13 height 5
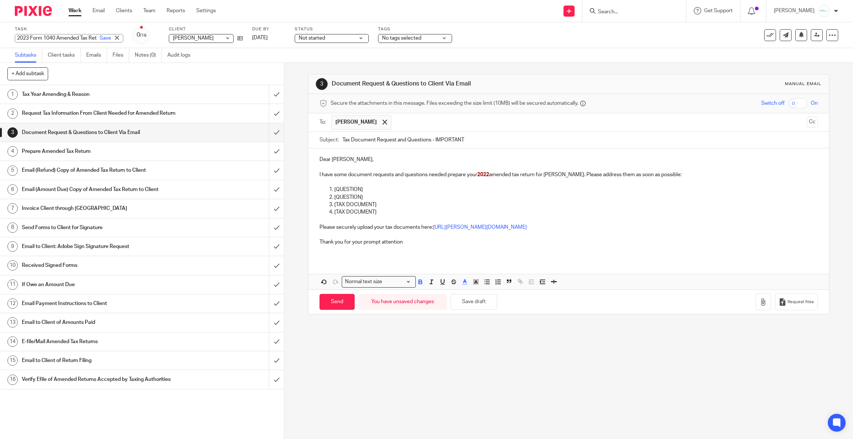
click at [23, 37] on div "2023 Form 1040 Amended Tax Returns (Individual/Personal) Save 2023 Form 1040 Am…" at bounding box center [69, 38] width 108 height 9
click at [27, 37] on input "2023 Form 1040 Amended Tax Returns (Individual/Personal)" at bounding box center [69, 38] width 108 height 9
click at [25, 34] on input "2023 Form 1040 Amended Tax Returns (Individual/Personal)" at bounding box center [69, 38] width 108 height 9
type input "2022 Form 1040 Amended Tax Returns (Individual/Personal)"
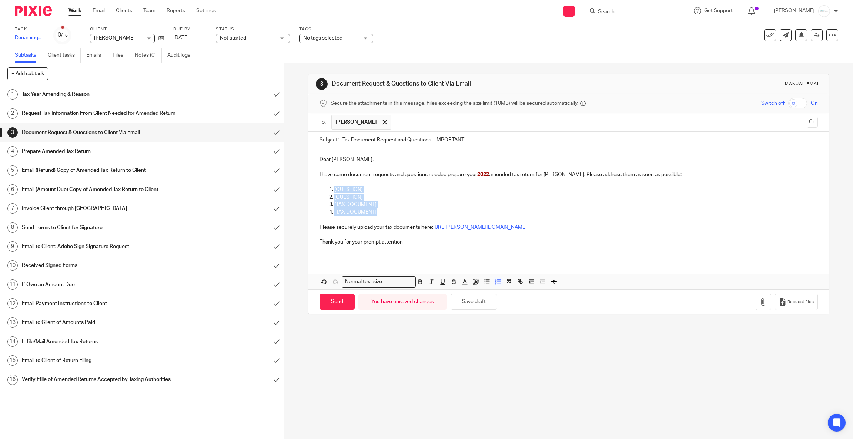
drag, startPoint x: 330, startPoint y: 189, endPoint x: 380, endPoint y: 214, distance: 56.3
click at [380, 214] on ol "[QUESTION] [QUESTION] [TAX DOCUMENT] [TAX DOCUMENT]" at bounding box center [568, 201] width 498 height 30
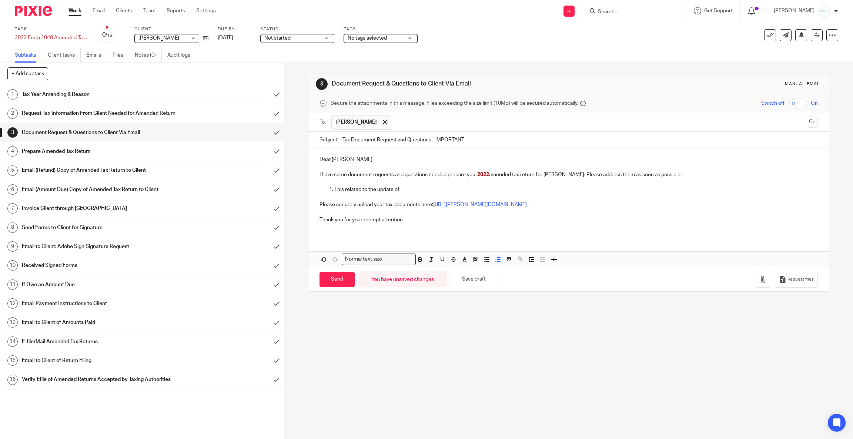
click at [414, 189] on p "This related to the update of" at bounding box center [575, 189] width 483 height 7
click at [488, 192] on p "This related to the update of Federal Disaster Tax Relief Act of 2023 and how i…" at bounding box center [575, 189] width 483 height 7
drag, startPoint x: 376, startPoint y: 192, endPoint x: 397, endPoint y: 191, distance: 20.8
click at [397, 191] on p "This related to the update of Federal Disaster Tax Relief Act of 2023 and how i…" at bounding box center [575, 189] width 483 height 7
click at [463, 193] on p "This related to the Federal Disaster Tax Relief Act of 2023 and how it relates" at bounding box center [575, 189] width 483 height 7
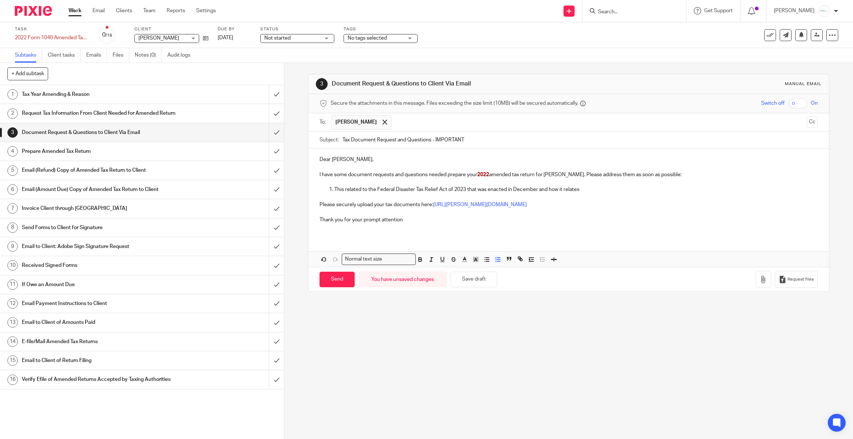
drag, startPoint x: 462, startPoint y: 188, endPoint x: 598, endPoint y: 192, distance: 135.5
click at [598, 192] on p "This related to the Federal Disaster Tax Relief Act of 2023 that was enacted in…" at bounding box center [575, 189] width 483 height 7
click at [463, 190] on p "This related to the Federal Disaster Tax Relief Act of 2023nacted as Public Law…" at bounding box center [575, 189] width 483 height 7
drag, startPoint x: 374, startPoint y: 190, endPoint x: 464, endPoint y: 191, distance: 89.6
click at [464, 191] on p "This related to the Federal Disaster Tax Relief Act of 2023 that was enacted as…" at bounding box center [575, 189] width 483 height 7
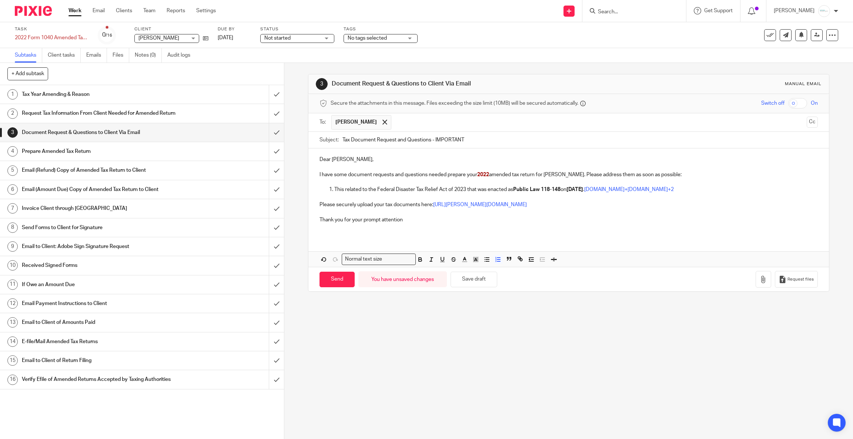
click at [420, 255] on div "Normal text size Loading... Remove Edit" at bounding box center [568, 259] width 520 height 16
drag, startPoint x: 616, startPoint y: 188, endPoint x: 737, endPoint y: 188, distance: 120.7
click at [737, 188] on p "This related to the Federal Disaster Tax Relief Act of 2023 that was enacted as…" at bounding box center [575, 189] width 483 height 7
click at [334, 192] on p "This related to the Federal Disaster Tax Relief Act of 2023 that was enacted as…" at bounding box center [575, 189] width 483 height 7
click at [495, 263] on icon "button" at bounding box center [498, 259] width 7 height 7
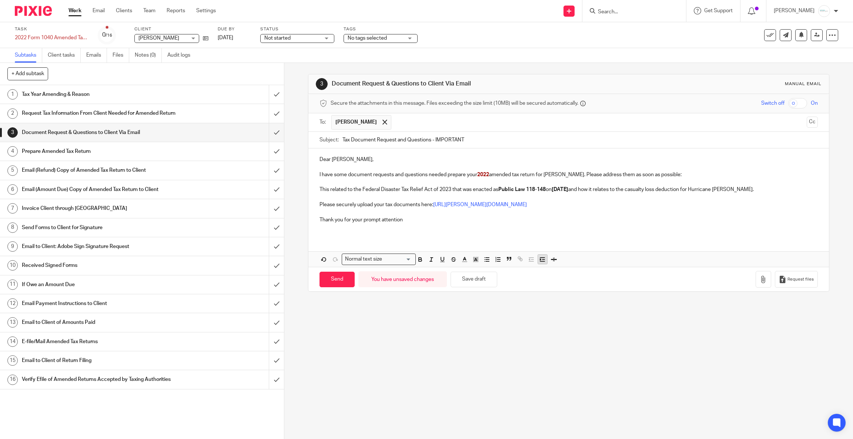
click at [542, 264] on button "button" at bounding box center [542, 259] width 9 height 9
click at [785, 190] on p "This related to the Federal Disaster Tax Relief Act of 2023 that was enacted as…" at bounding box center [572, 189] width 491 height 7
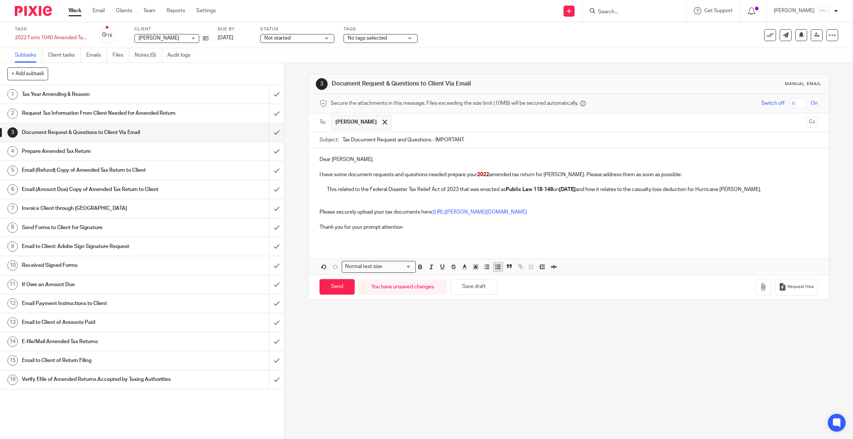
click at [495, 267] on icon "button" at bounding box center [498, 267] width 7 height 7
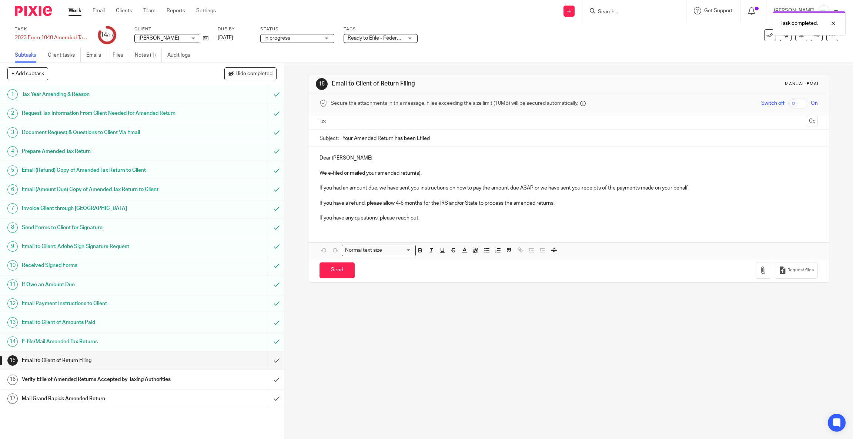
click at [264, 348] on input "submit" at bounding box center [142, 341] width 284 height 19
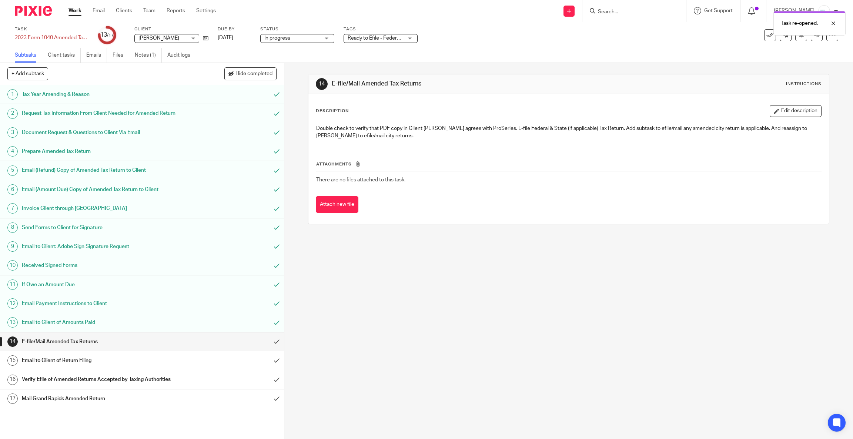
click at [88, 347] on h1 "E-file/Mail Amended Tax Returns" at bounding box center [102, 341] width 160 height 11
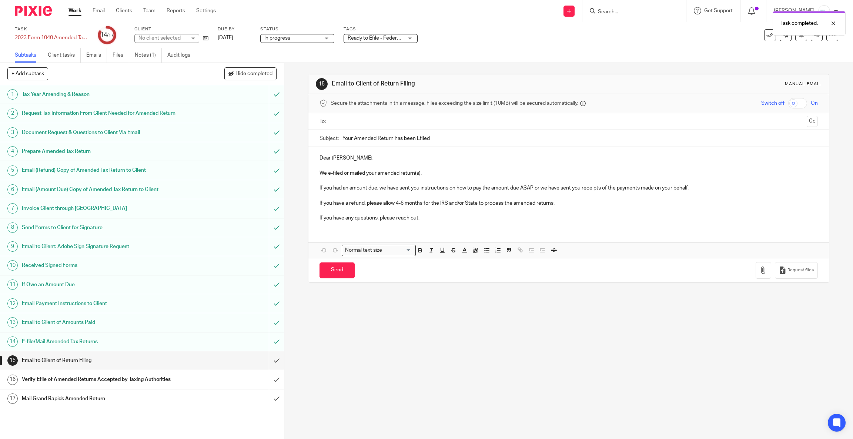
click at [366, 121] on input "text" at bounding box center [568, 121] width 470 height 9
click at [373, 176] on p "We e-filed or mailed your amended return(s)." at bounding box center [568, 174] width 498 height 7
click at [452, 178] on p "We e-filed or mailed your amended return(s)." at bounding box center [568, 174] width 498 height 7
click at [373, 175] on p "We e-filed or mailed your amended return(s)." at bounding box center [568, 174] width 498 height 7
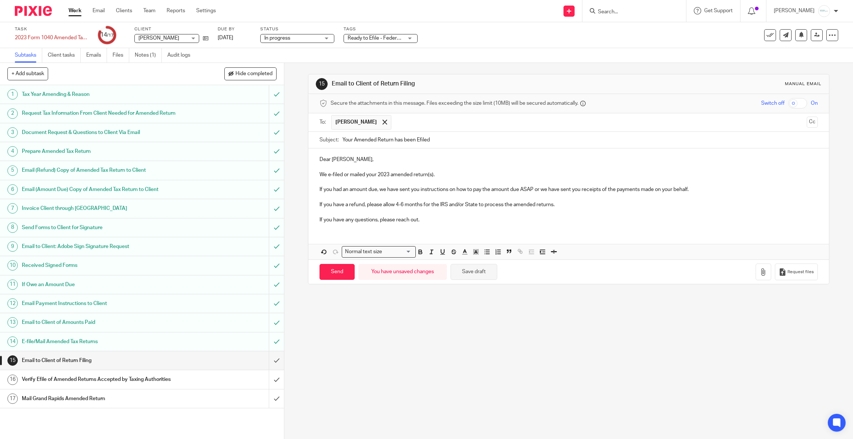
click at [488, 275] on button "Save draft" at bounding box center [473, 272] width 47 height 16
click at [337, 267] on input "Send" at bounding box center [336, 272] width 35 height 16
type input "Sent"
click at [137, 385] on h1 "Verify Efile of Amended Returns Accepted by Taxing Authorities" at bounding box center [102, 379] width 160 height 11
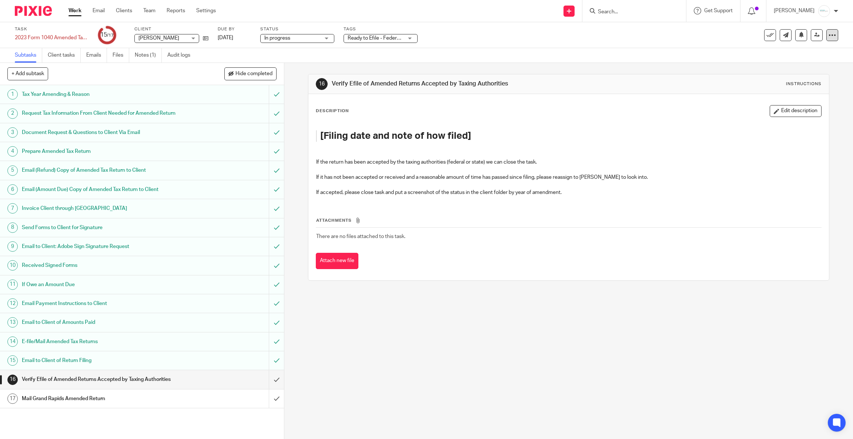
click at [828, 32] on icon at bounding box center [831, 34] width 7 height 7
click at [786, 64] on link "Advanced task editor" at bounding box center [800, 64] width 49 height 5
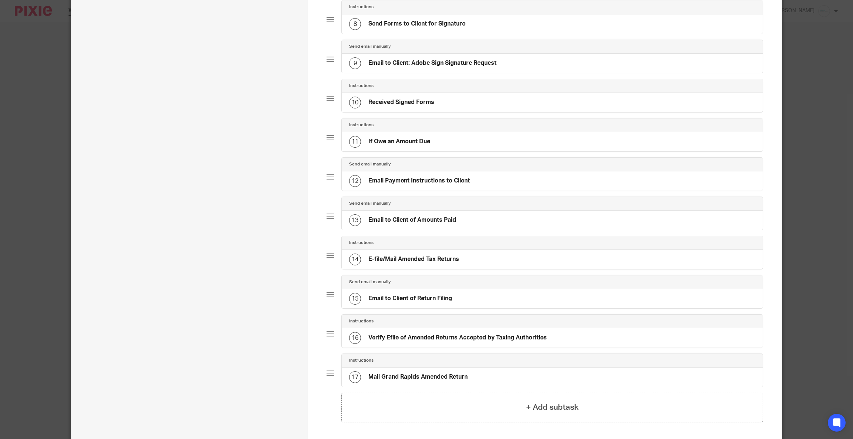
scroll to position [430, 0]
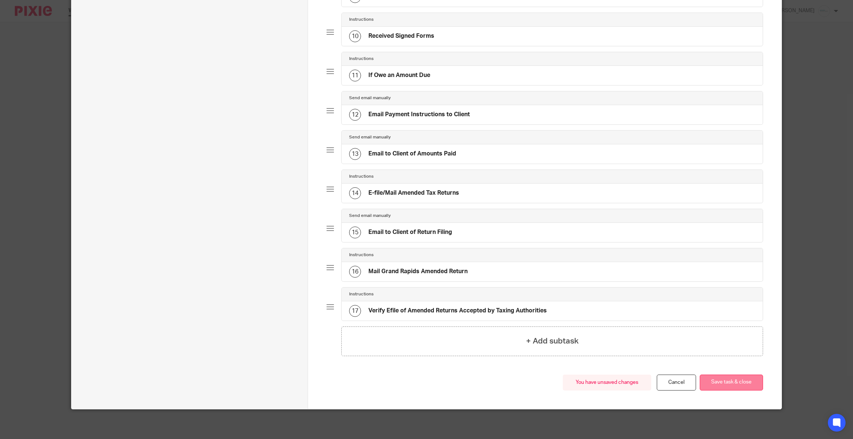
click at [737, 379] on button "Save task & close" at bounding box center [731, 383] width 63 height 16
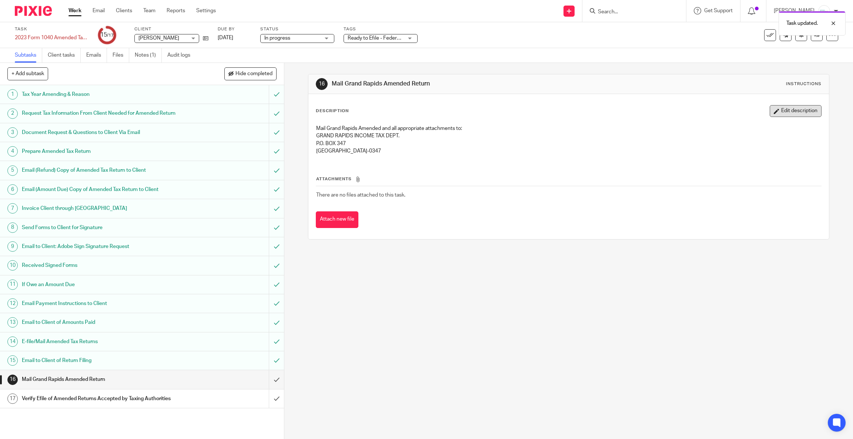
click at [770, 113] on button "Edit description" at bounding box center [796, 111] width 52 height 12
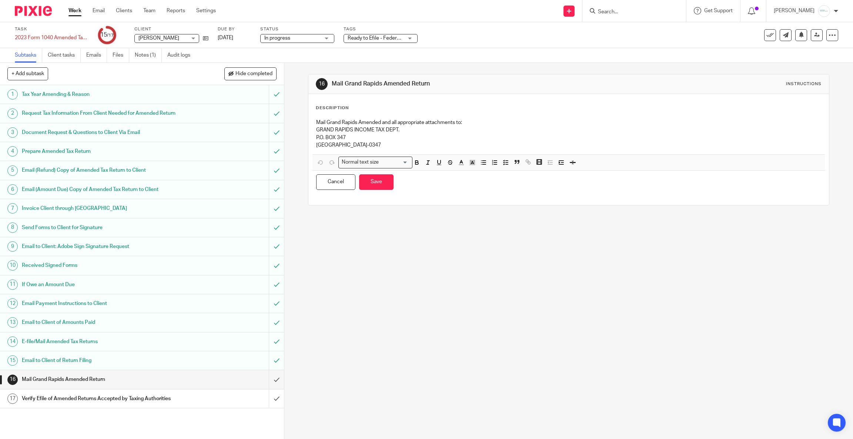
click at [396, 143] on p "[GEOGRAPHIC_DATA]-0347" at bounding box center [568, 144] width 505 height 7
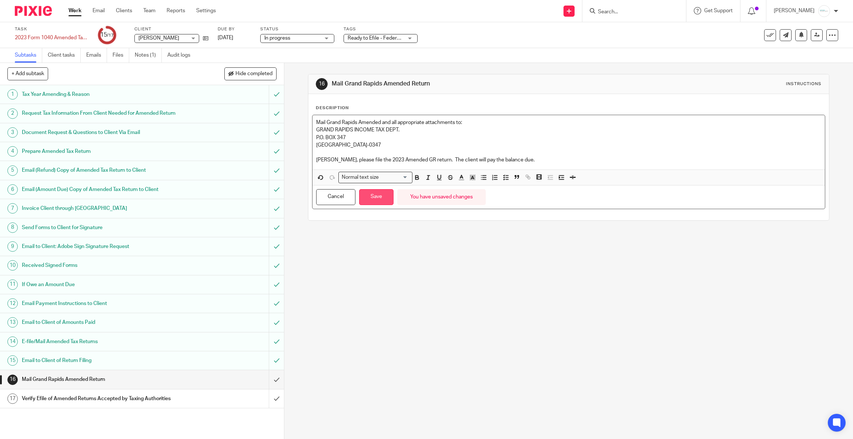
click at [377, 197] on button "Save" at bounding box center [376, 197] width 34 height 16
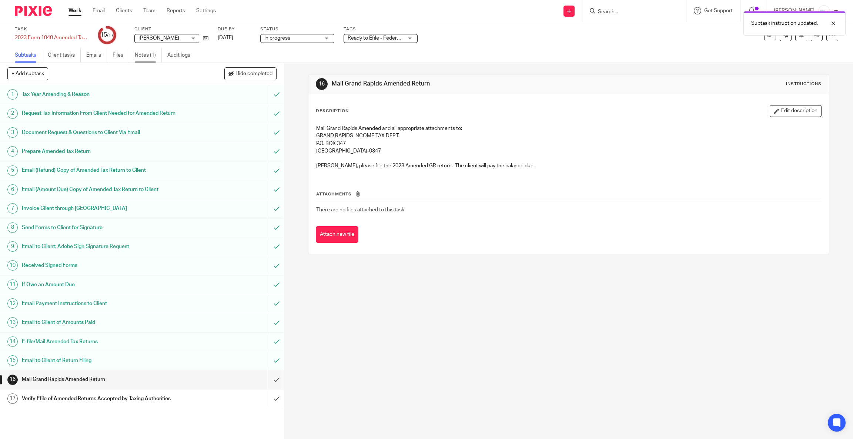
click at [156, 54] on link "Notes (1)" at bounding box center [148, 55] width 27 height 14
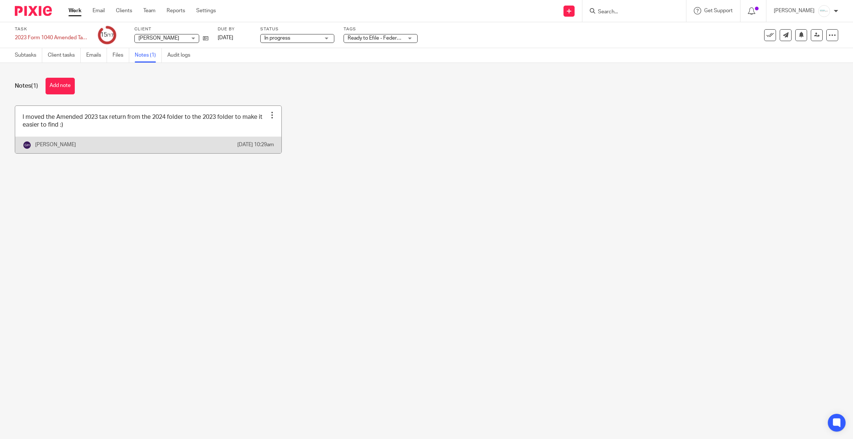
click at [268, 111] on div at bounding box center [271, 114] width 7 height 7
click at [254, 142] on span "Delete note" at bounding box center [254, 143] width 27 height 5
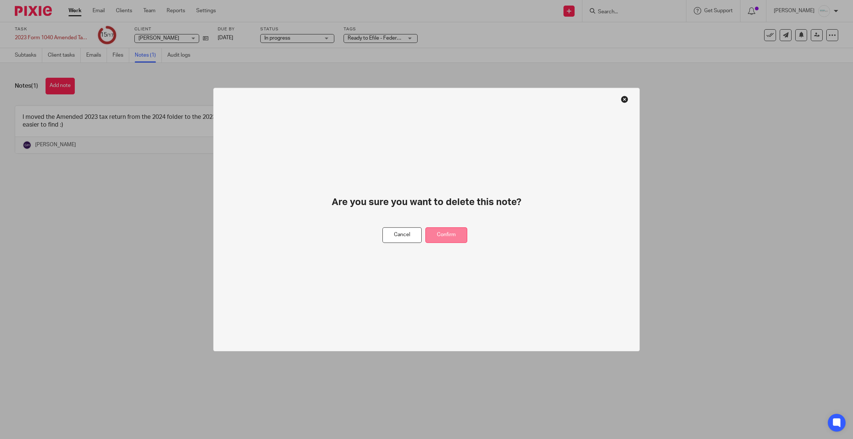
click at [441, 233] on button "Confirm" at bounding box center [446, 235] width 42 height 16
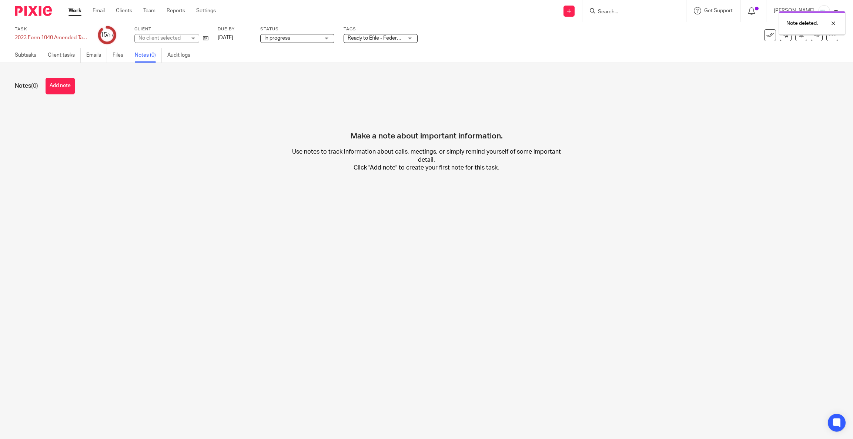
click at [20, 55] on link "Subtasks" at bounding box center [28, 55] width 27 height 14
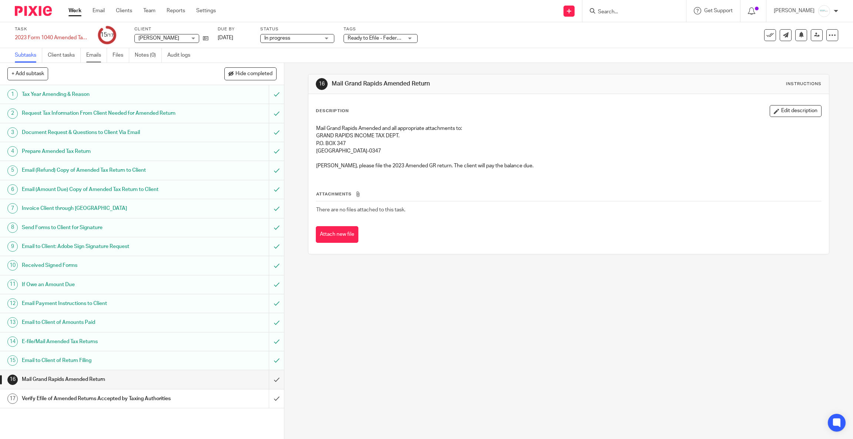
click at [90, 56] on link "Emails" at bounding box center [96, 55] width 21 height 14
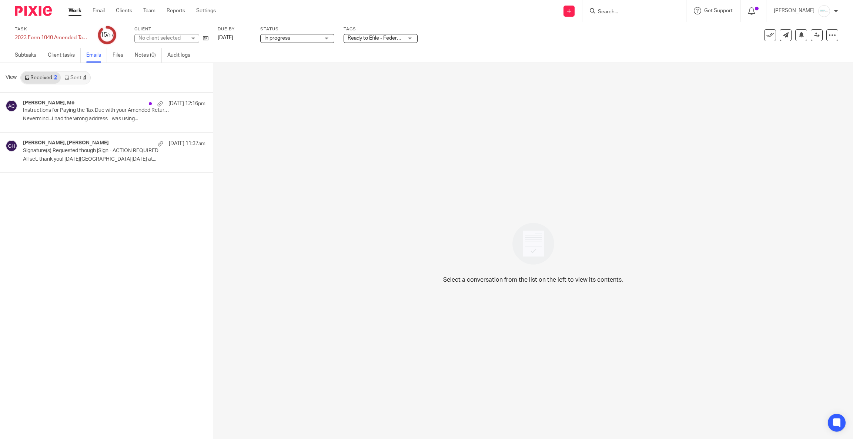
click at [86, 73] on link "Sent 4" at bounding box center [75, 78] width 29 height 12
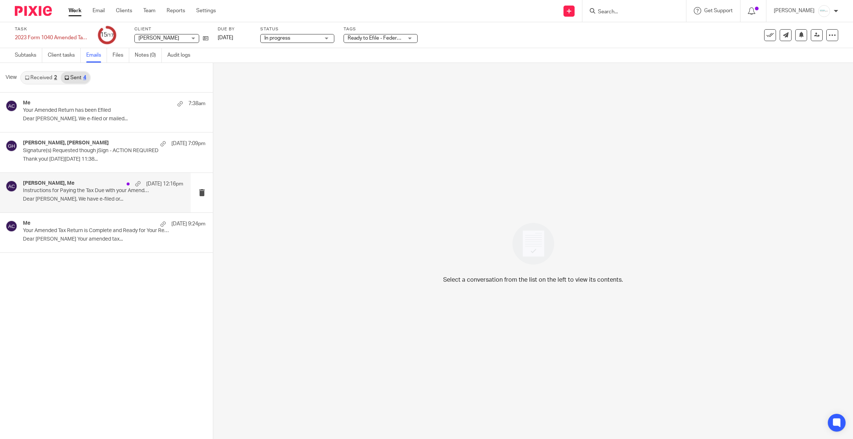
click at [88, 189] on p "Instructions for Paying the Tax Due with your Amended Return(s)" at bounding box center [87, 191] width 128 height 6
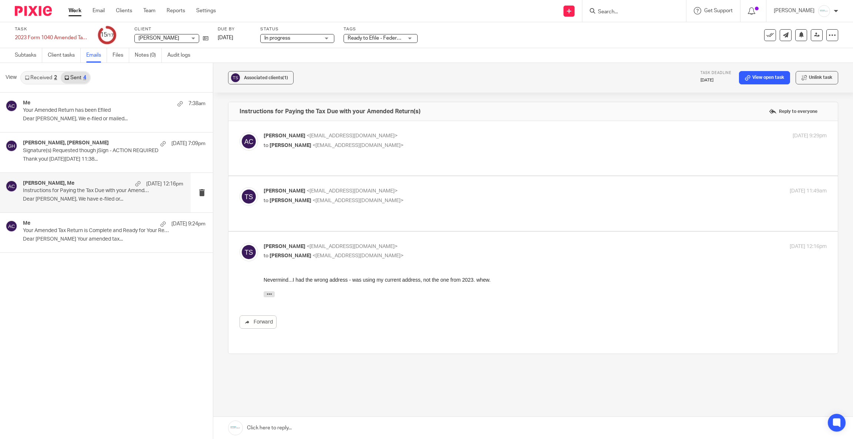
click at [70, 194] on p "Instructions for Paying the Tax Due with your Amended Return(s)" at bounding box center [87, 191] width 128 height 6
click at [423, 197] on p "to Amy Corfixsen <amylcpa@gmail.com>" at bounding box center [451, 201] width 375 height 8
checkbox input "true"
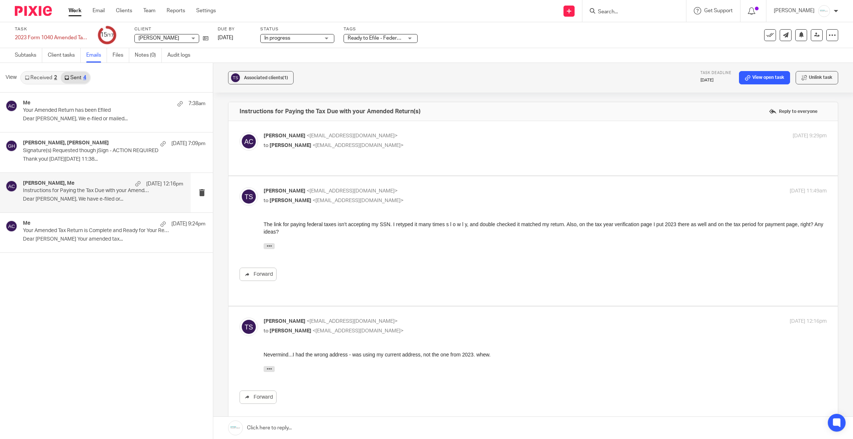
click at [338, 132] on p "Amy Corfixsen <amylcpa@gmail.com>" at bounding box center [451, 136] width 375 height 8
checkbox input "true"
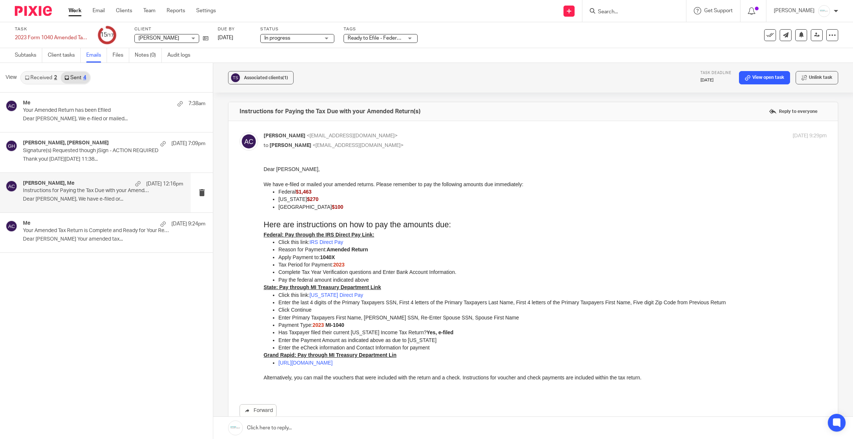
click at [466, 426] on link at bounding box center [533, 428] width 640 height 22
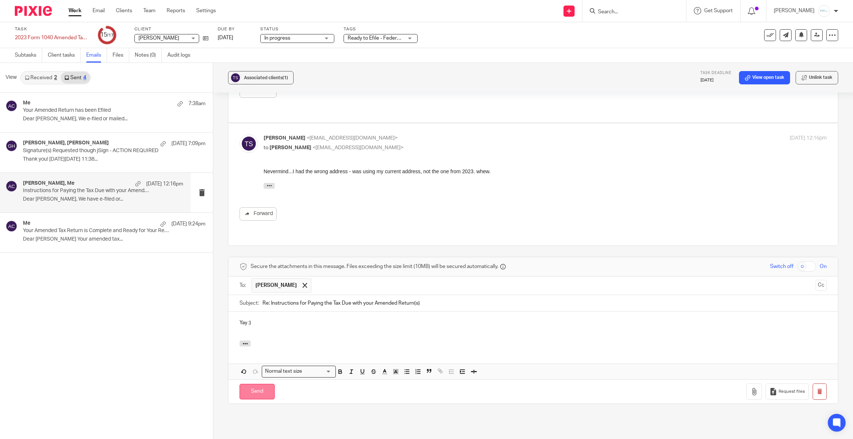
click at [259, 384] on input "Send" at bounding box center [256, 392] width 35 height 16
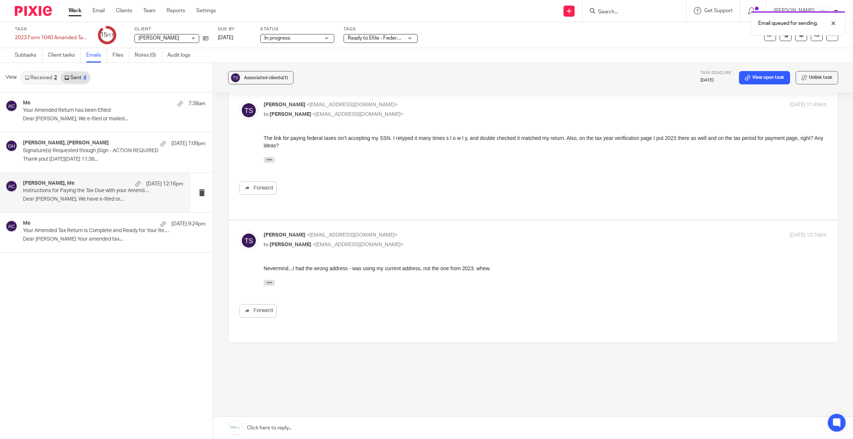
scroll to position [319, 0]
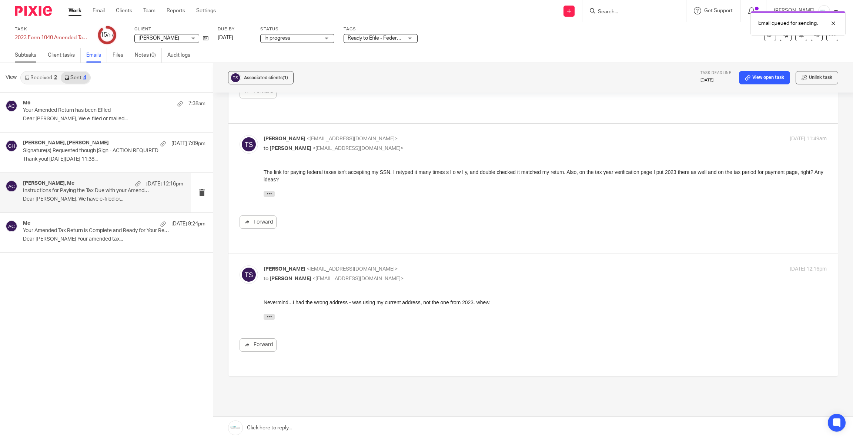
click at [34, 52] on link "Subtasks" at bounding box center [28, 55] width 27 height 14
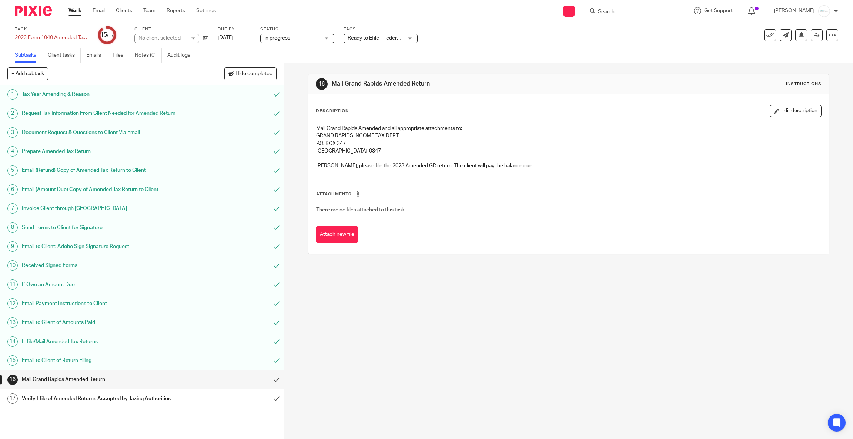
click at [394, 36] on span "Ready to Efile - Federal & State Returns" at bounding box center [393, 38] width 91 height 5
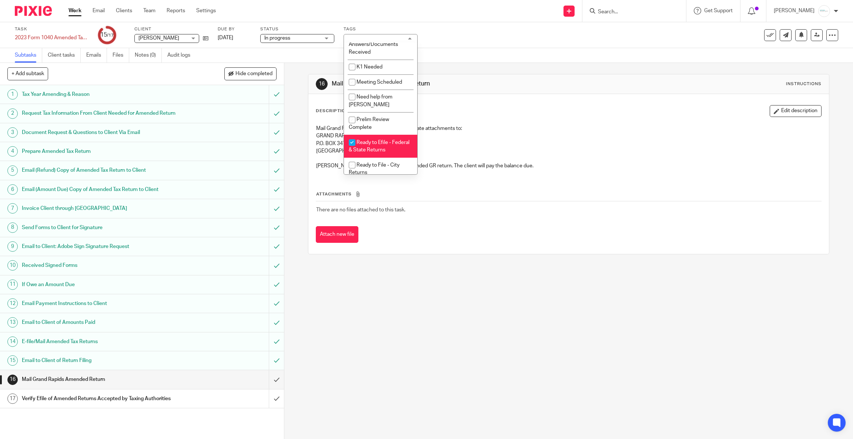
scroll to position [333, 0]
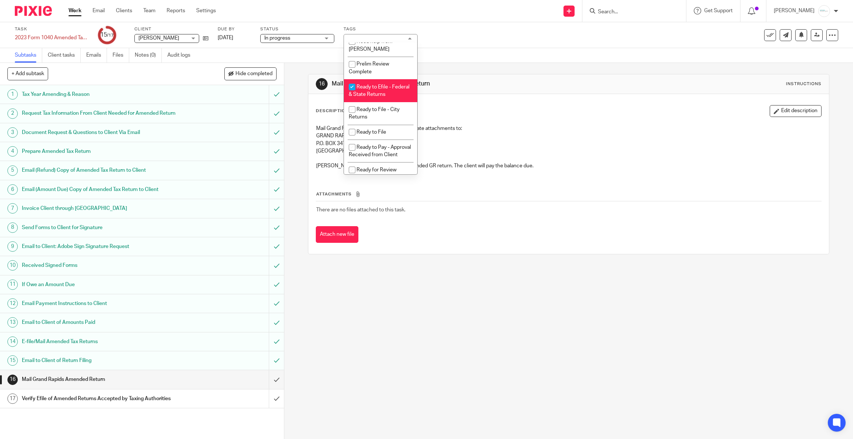
click at [397, 97] on span "Ready to Efile - Federal & State Returns" at bounding box center [379, 90] width 61 height 13
checkbox input "false"
click at [393, 125] on li "Ready to File - City Returns" at bounding box center [380, 113] width 73 height 23
checkbox input "true"
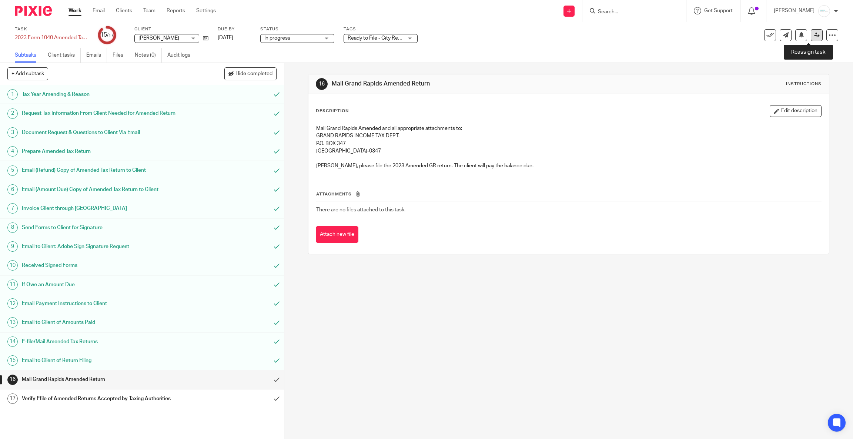
click at [814, 36] on icon at bounding box center [817, 35] width 6 height 6
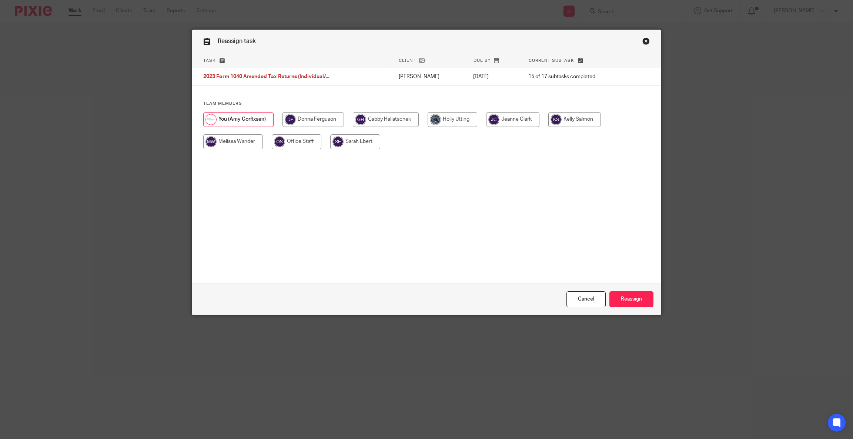
click at [443, 122] on input "radio" at bounding box center [453, 119] width 50 height 15
radio input "true"
click at [623, 298] on input "Reassign" at bounding box center [631, 299] width 44 height 16
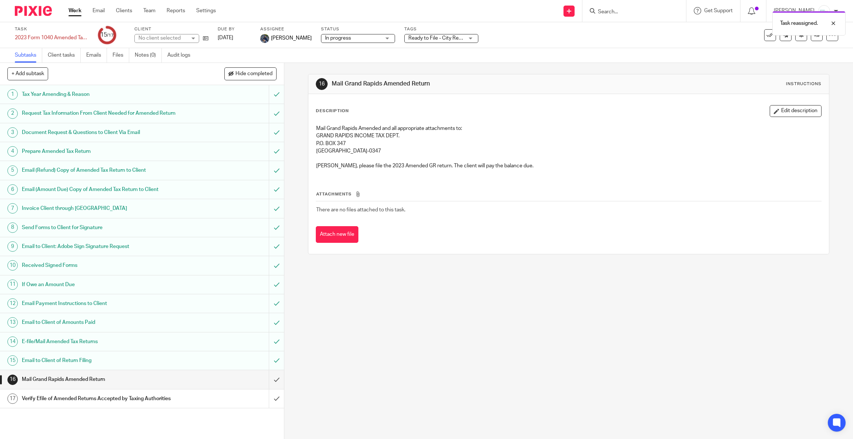
click at [107, 402] on h1 "Verify Efile of Amended Returns Accepted by Taxing Authorities" at bounding box center [102, 398] width 160 height 11
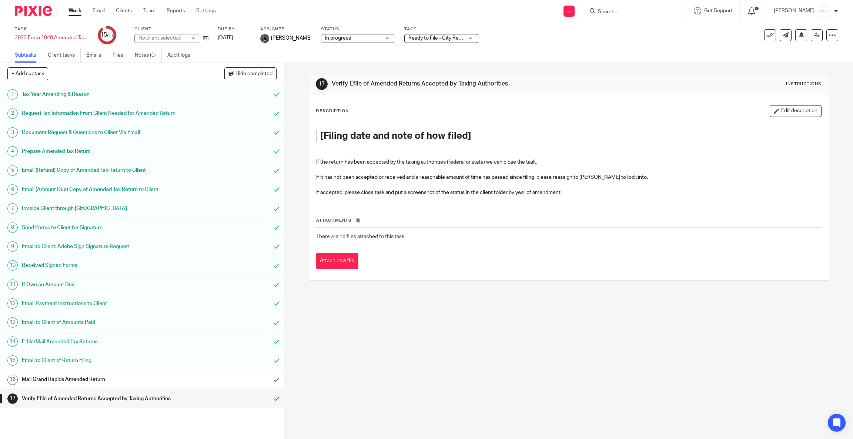
click at [770, 108] on button "Edit description" at bounding box center [796, 111] width 52 height 12
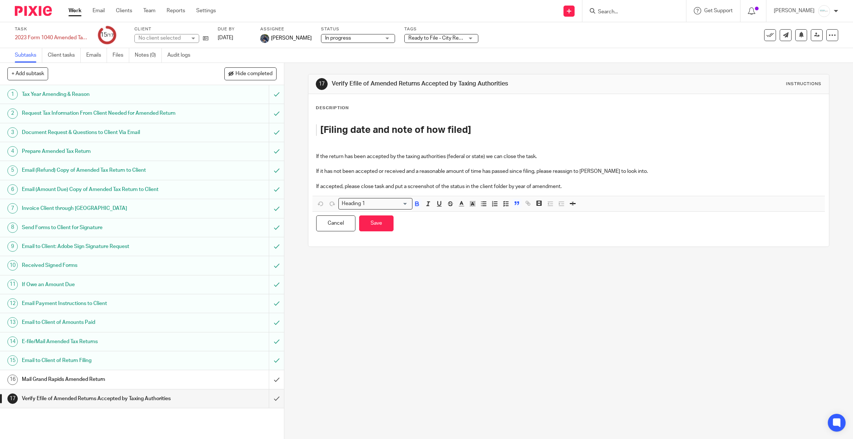
click at [316, 133] on blockquote "[Filing date and note of how filed]" at bounding box center [561, 129] width 490 height 11
click at [415, 130] on strong "Federal & State Efile 9[Filing date and note of how filed]/" at bounding box center [447, 130] width 254 height 10
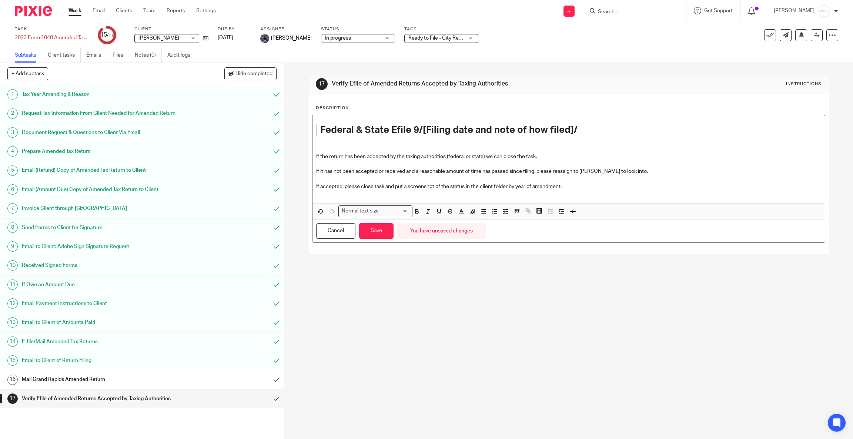
click at [420, 130] on strong "Federal & State Efile 9/[Filing date and note of how filed]/" at bounding box center [448, 130] width 257 height 10
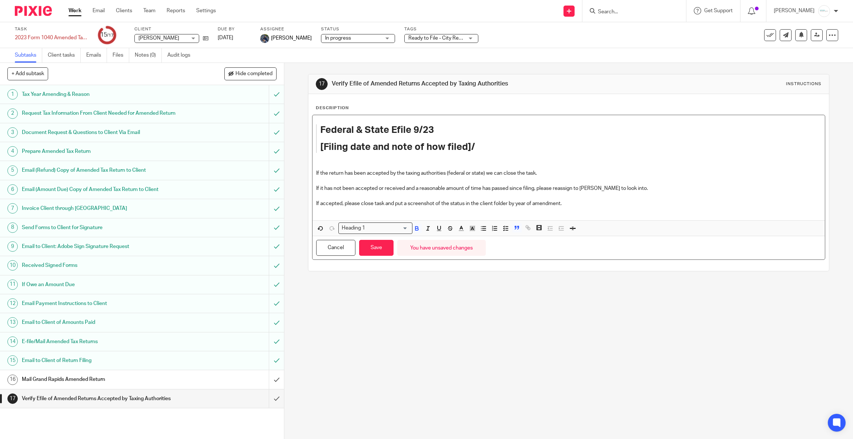
click at [477, 148] on h1 "[Filing date and note of how filed]/" at bounding box center [563, 146] width 486 height 11
click at [316, 163] on p at bounding box center [568, 162] width 505 height 15
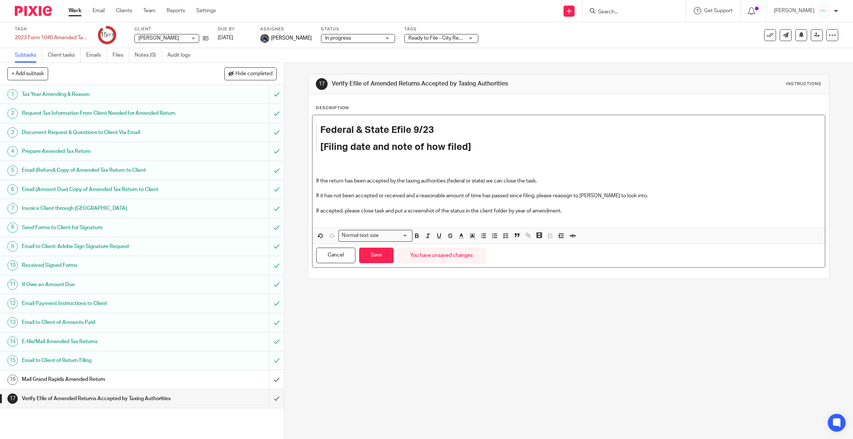
click at [325, 164] on p at bounding box center [568, 165] width 505 height 7
drag, startPoint x: 584, startPoint y: 164, endPoint x: 298, endPoint y: 167, distance: 286.5
click at [298, 167] on div "17 Verify Efile of Amended Returns Accepted by Taxing Authorities Instructions …" at bounding box center [568, 251] width 569 height 376
click at [469, 238] on icon "button" at bounding box center [472, 235] width 7 height 7
click at [460, 236] on line "button" at bounding box center [461, 236] width 2 height 0
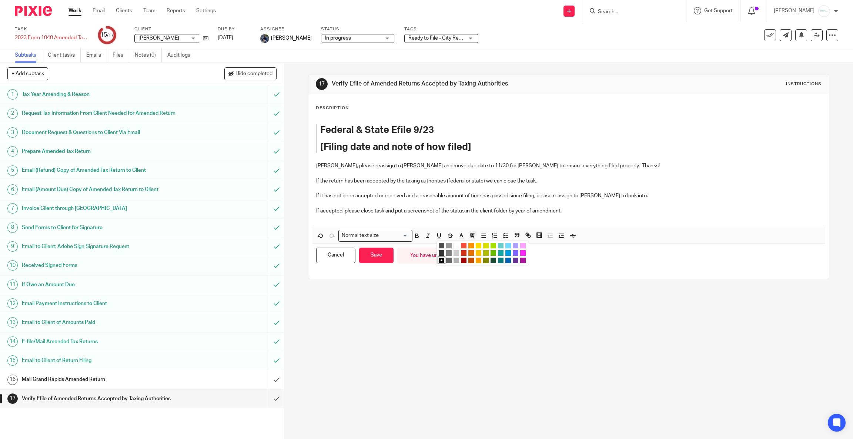
click at [520, 252] on li "color:#FA28FF" at bounding box center [523, 253] width 6 height 6
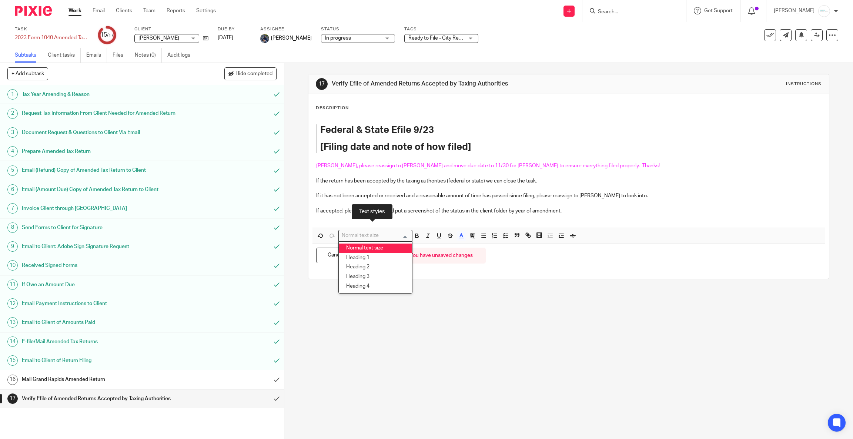
click at [409, 238] on div "Loading..." at bounding box center [410, 234] width 3 height 9
click at [379, 257] on li "Heading 1" at bounding box center [375, 258] width 73 height 10
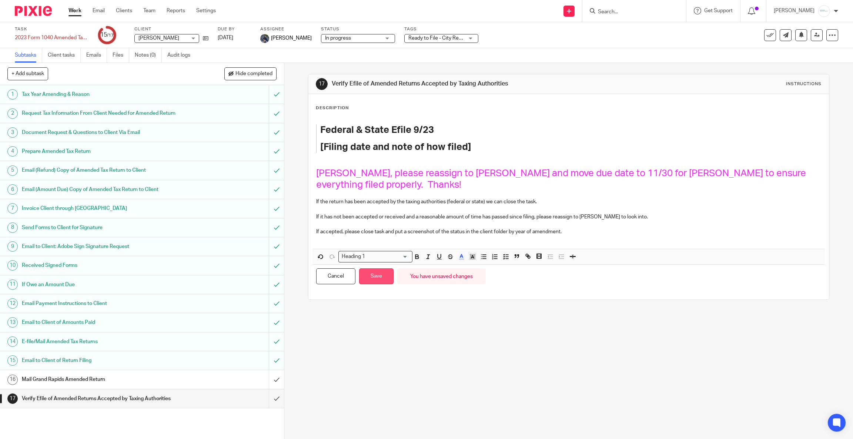
click at [376, 268] on button "Save" at bounding box center [376, 276] width 34 height 16
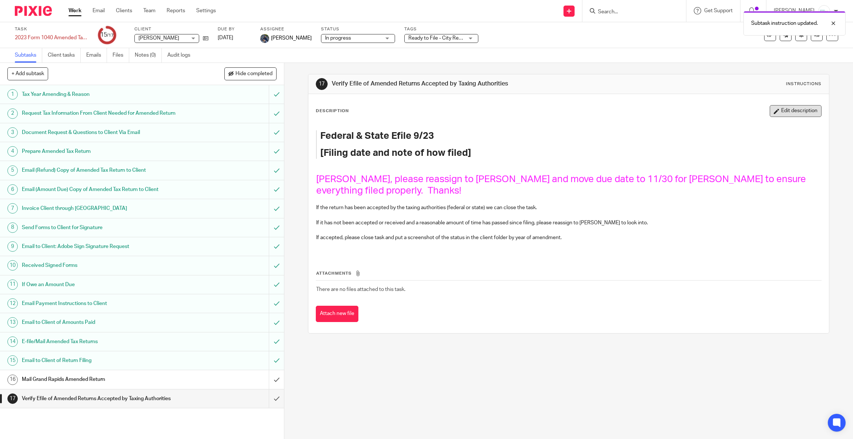
click at [775, 111] on button "Edit description" at bounding box center [796, 111] width 52 height 12
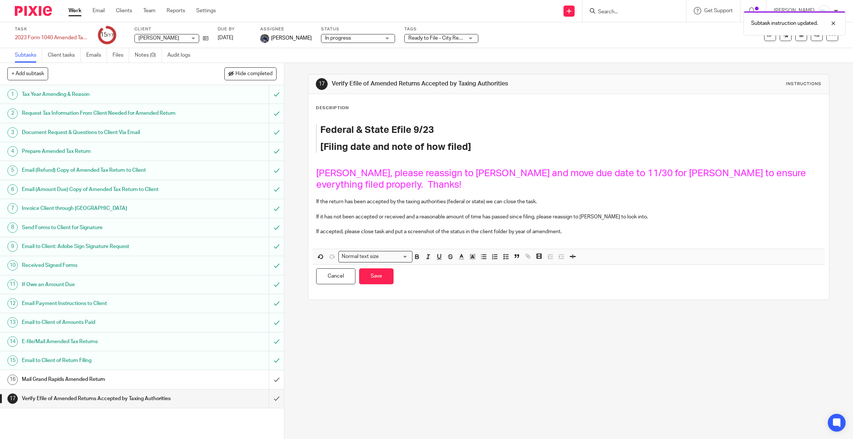
click at [443, 174] on span "Holly, please reassign to Amy and move due date to 11/30 for Amy to ensure ever…" at bounding box center [562, 178] width 492 height 21
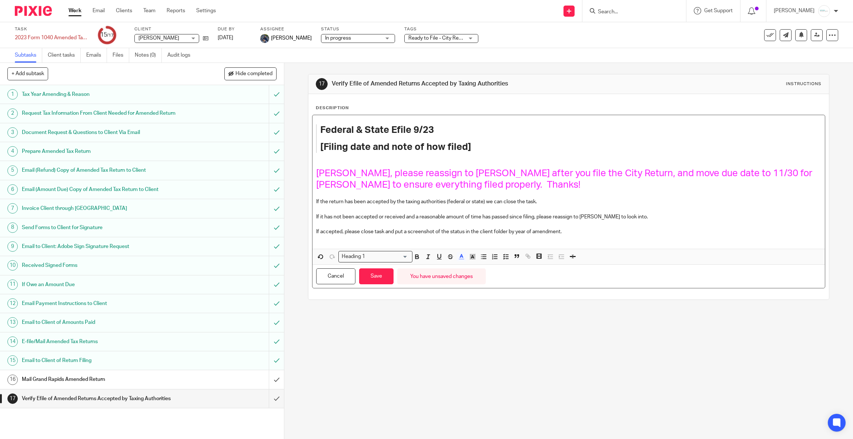
click at [641, 172] on span "Holly, please reassign to Amy after you file the City Return, and move due date…" at bounding box center [565, 178] width 498 height 21
click at [370, 275] on button "Save" at bounding box center [376, 276] width 34 height 16
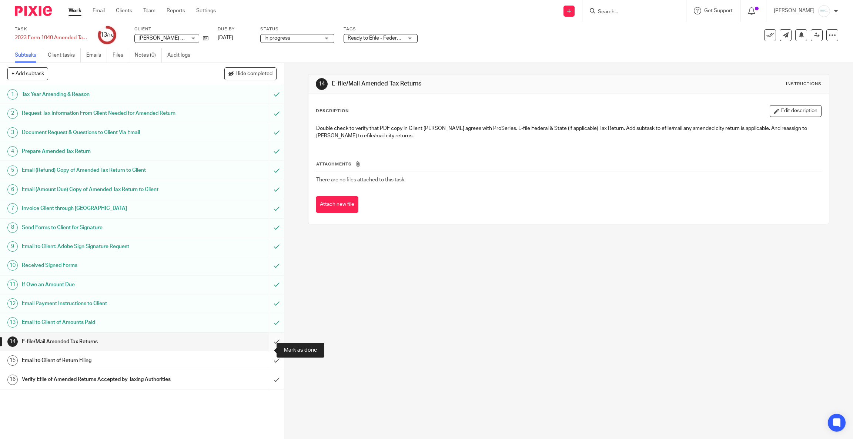
click at [265, 348] on input "submit" at bounding box center [142, 341] width 284 height 19
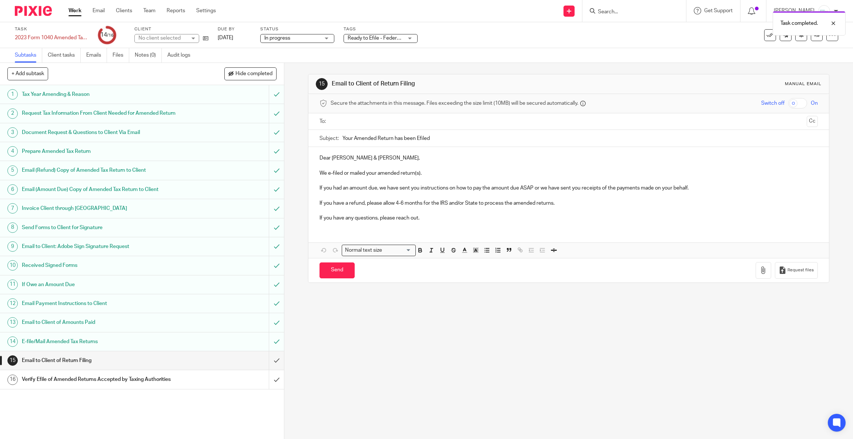
click at [375, 122] on input "text" at bounding box center [568, 121] width 470 height 9
click at [405, 118] on input "text" at bounding box center [599, 122] width 408 height 14
drag, startPoint x: 341, startPoint y: 175, endPoint x: 361, endPoint y: 175, distance: 20.0
click at [361, 175] on p "We e-filed or mailed your amended return(s)." at bounding box center [568, 174] width 498 height 7
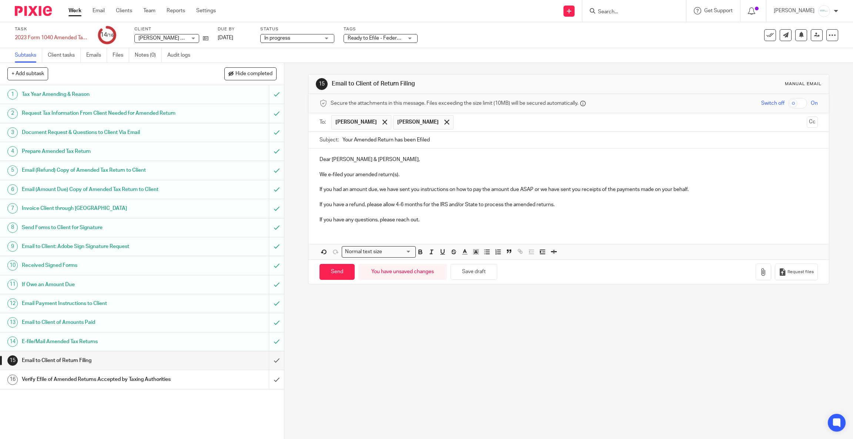
click at [351, 175] on p "We e-filed your amended return(s)." at bounding box center [568, 174] width 498 height 7
drag, startPoint x: 390, startPoint y: 174, endPoint x: 420, endPoint y: 174, distance: 30.7
click at [420, 174] on p "We e-filed your 2023 amended return(s)." at bounding box center [568, 174] width 498 height 7
click at [476, 272] on button "Save draft" at bounding box center [473, 272] width 47 height 16
click at [329, 271] on input "Send" at bounding box center [336, 272] width 35 height 16
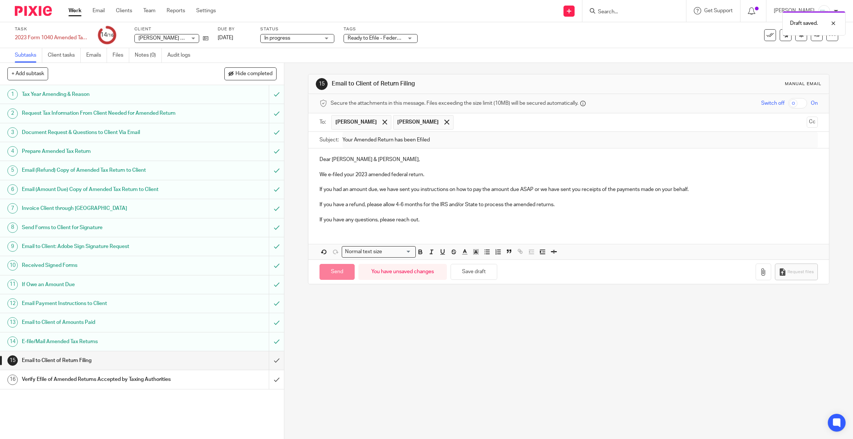
type input "Sent"
click at [405, 38] on div "Ready to Efile - Federal & State Returns" at bounding box center [380, 38] width 74 height 9
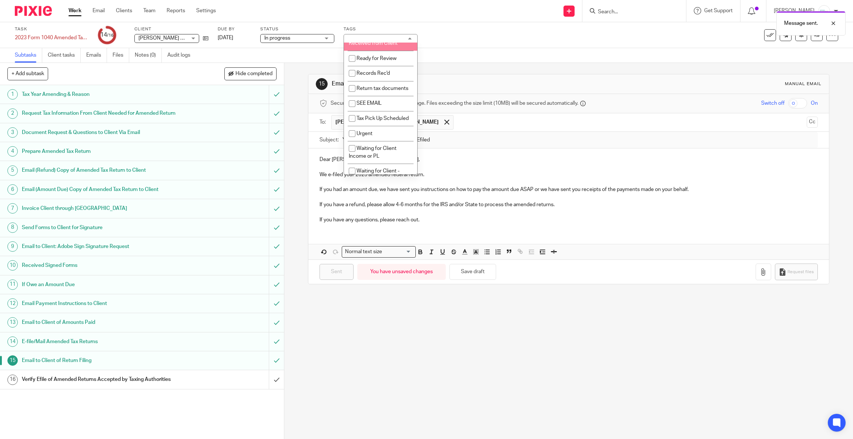
scroll to position [333, 0]
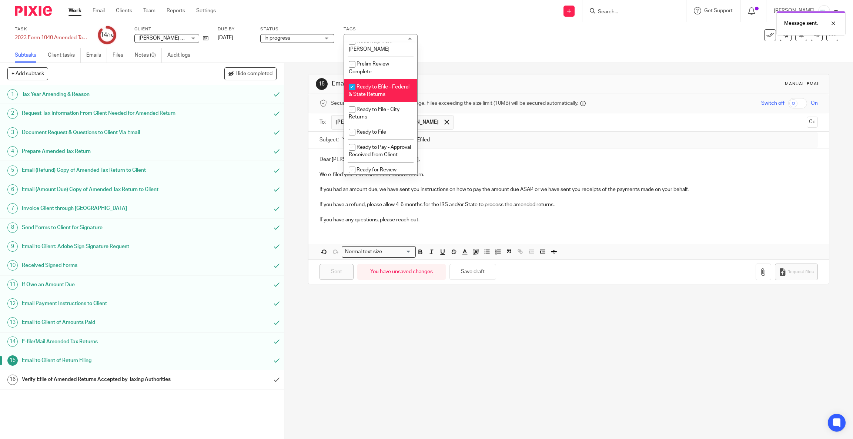
click at [381, 102] on li "Ready to Efile - Federal & State Returns" at bounding box center [380, 90] width 73 height 23
checkbox input "false"
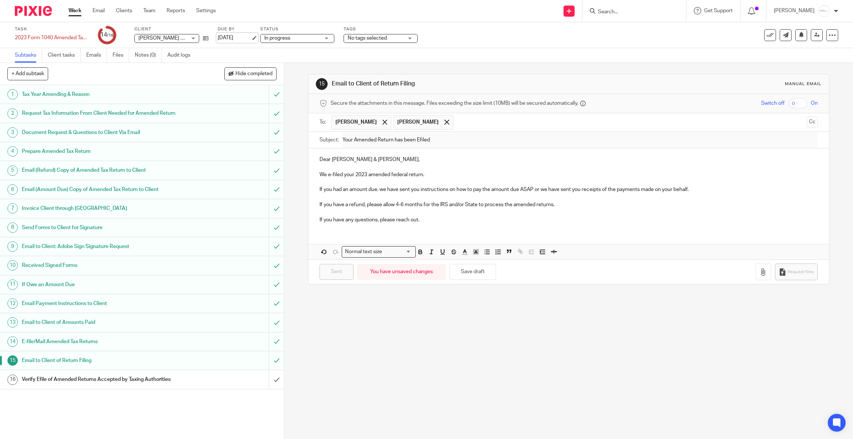
click at [243, 36] on link "Sep 15, 2025" at bounding box center [234, 38] width 33 height 8
click at [116, 385] on h1 "Verify Efile of Amended Returns Accepted by Taxing Authorities" at bounding box center [102, 379] width 160 height 11
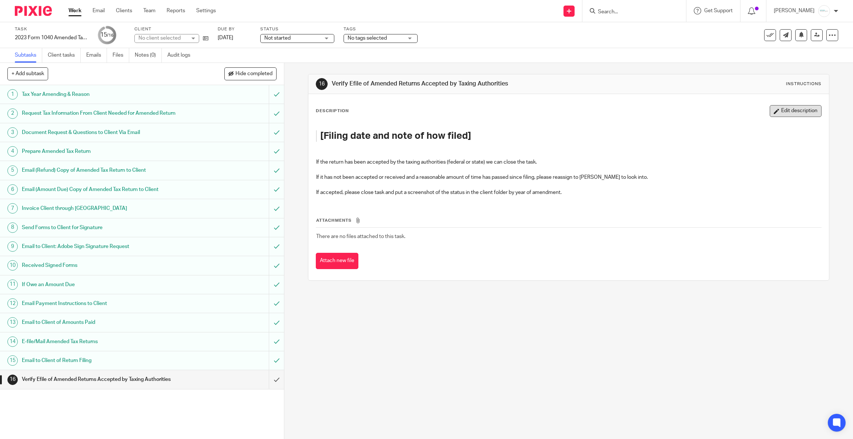
click at [783, 113] on button "Edit description" at bounding box center [796, 111] width 52 height 12
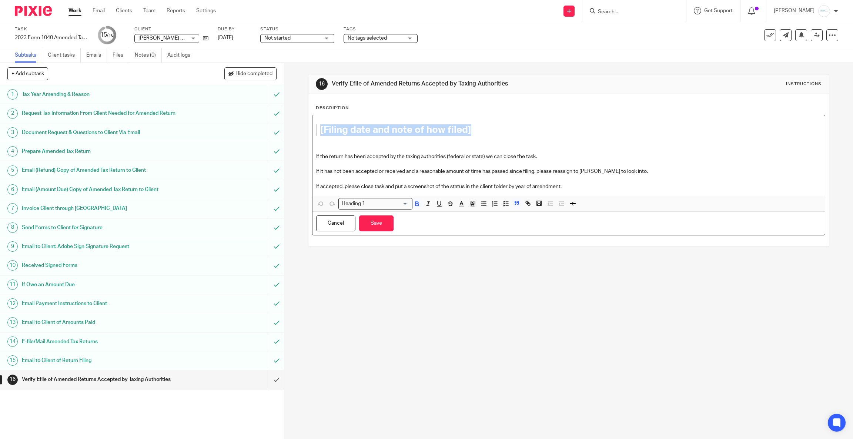
drag, startPoint x: 508, startPoint y: 128, endPoint x: 282, endPoint y: 130, distance: 226.2
click at [284, 130] on div "16 Verify Efile of Amended Returns Accepted by Taxing Authorities Instructions …" at bounding box center [568, 251] width 569 height 376
click at [350, 129] on strong "Federal 2023 efiled on 9/23. Refund of $1200." at bounding box center [422, 130] width 205 height 10
click at [316, 131] on blockquote "Federal Only 2023 efiled on 9/23. Refund of $1200." at bounding box center [561, 129] width 490 height 11
click at [370, 225] on button "Save" at bounding box center [376, 223] width 34 height 16
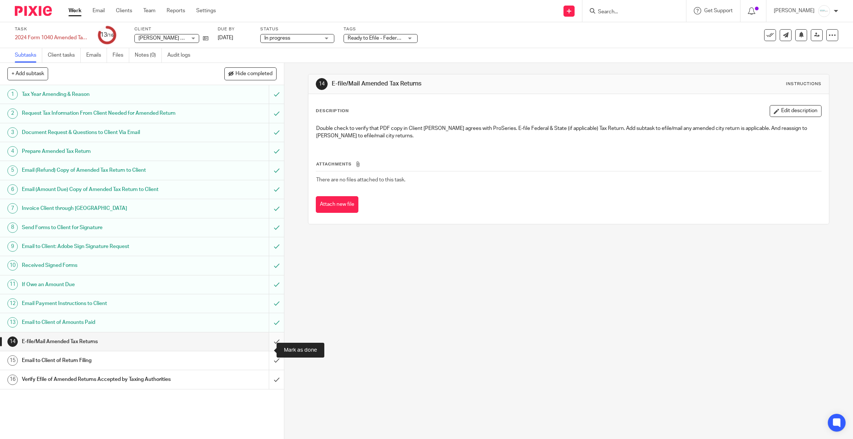
click at [264, 351] on input "submit" at bounding box center [142, 341] width 284 height 19
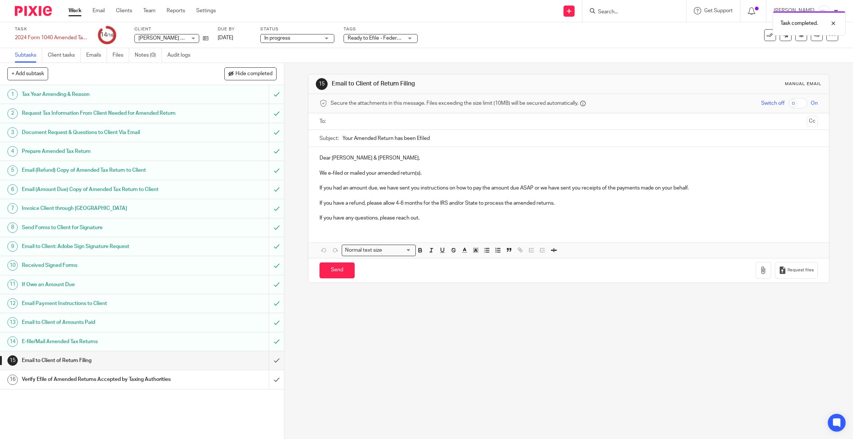
click at [445, 117] on input "text" at bounding box center [568, 121] width 470 height 9
click at [416, 124] on input "text" at bounding box center [599, 122] width 408 height 14
drag, startPoint x: 342, startPoint y: 173, endPoint x: 365, endPoint y: 176, distance: 22.5
click at [365, 176] on p "We e-filed or mailed your amended return(s)." at bounding box center [568, 174] width 498 height 7
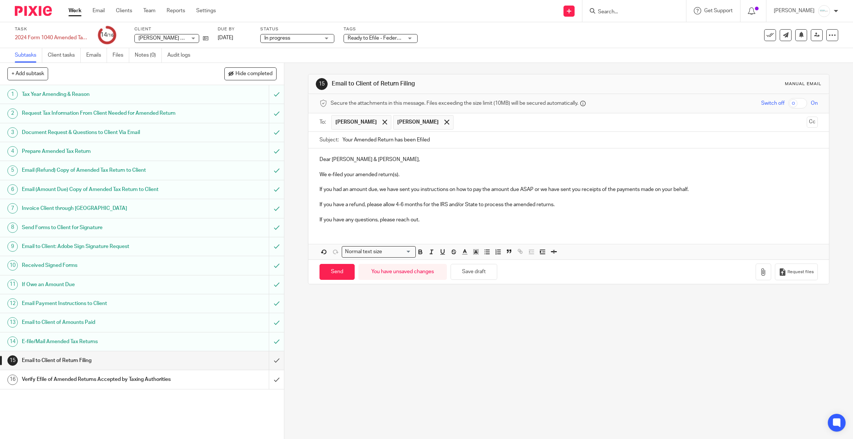
click at [352, 174] on p "We e-filed your amended return(s)." at bounding box center [568, 174] width 498 height 7
drag, startPoint x: 311, startPoint y: 190, endPoint x: 727, endPoint y: 194, distance: 415.3
click at [727, 194] on div "Dear [PERSON_NAME] & [PERSON_NAME], We e-filed your 2024 amended return(s). If …" at bounding box center [568, 188] width 520 height 80
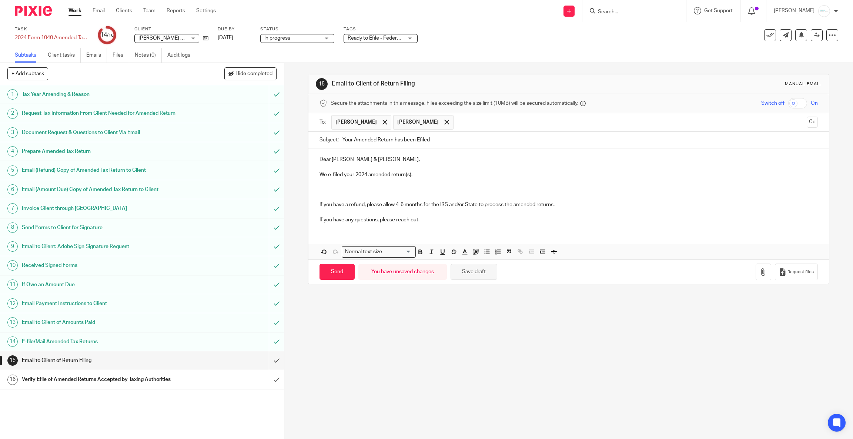
click at [469, 275] on button "Save draft" at bounding box center [473, 272] width 47 height 16
click at [325, 279] on input "Send" at bounding box center [336, 272] width 35 height 16
type input "Sent"
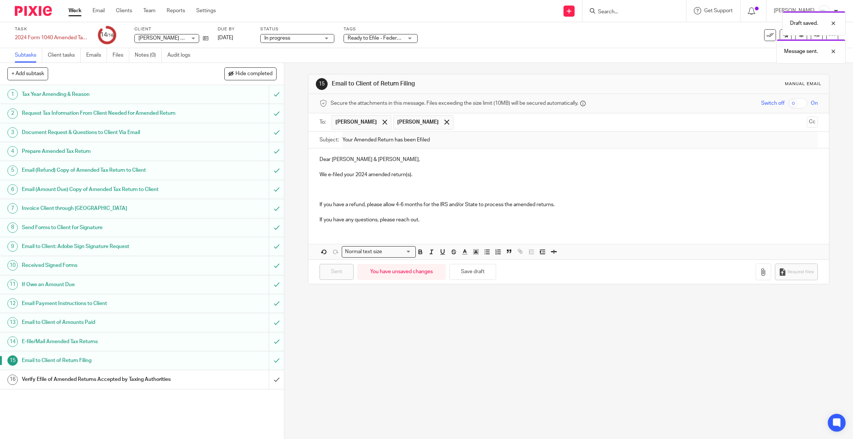
click at [145, 384] on h1 "Verify Efile of Amended Returns Accepted by Taxing Authorities" at bounding box center [102, 379] width 160 height 11
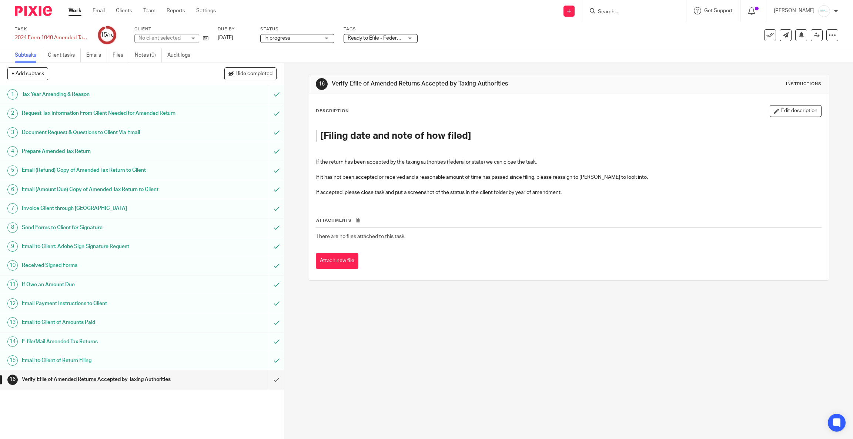
click at [389, 39] on span "Ready to Efile - Federal & State Returns" at bounding box center [393, 38] width 91 height 5
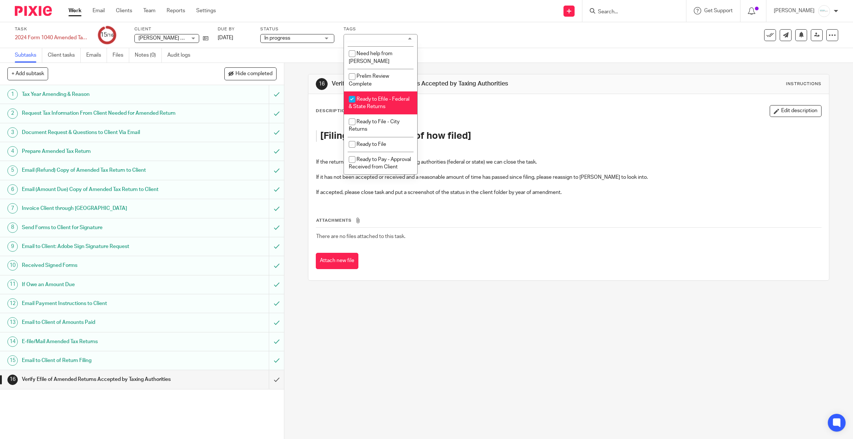
scroll to position [333, 0]
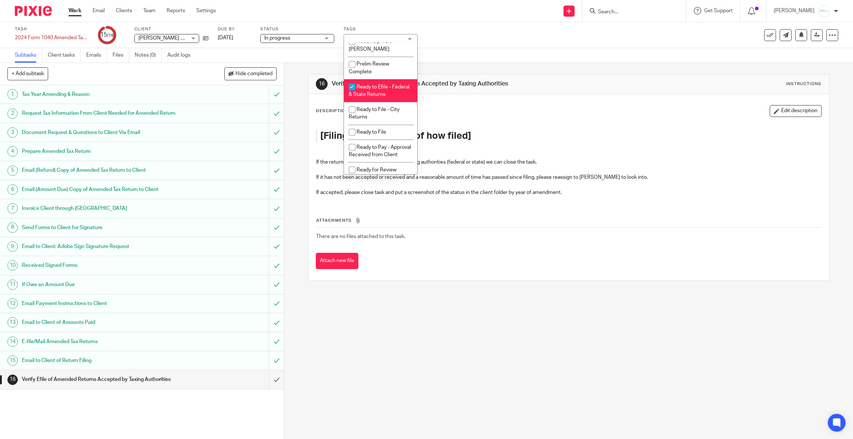
click at [402, 102] on li "Ready to Efile - Federal & State Returns" at bounding box center [380, 90] width 73 height 23
checkbox input "false"
click at [453, 354] on div "16 Verify Efile of Amended Returns Accepted by Taxing Authorities Instructions …" at bounding box center [568, 251] width 569 height 376
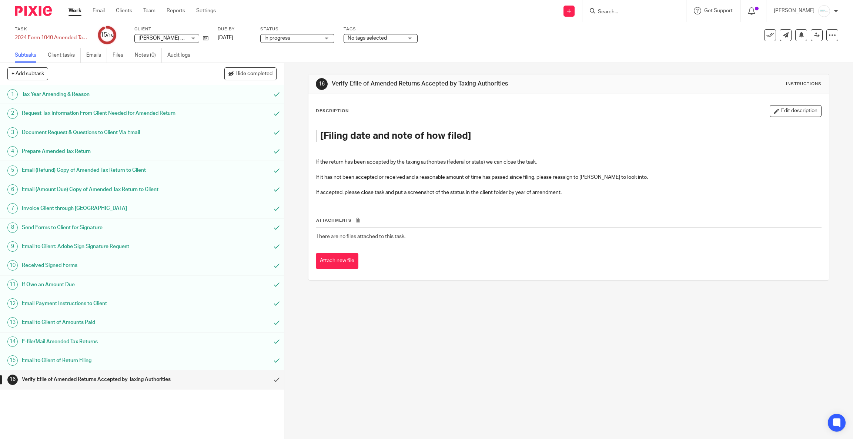
click at [780, 119] on div "Description Edit description [Filing date and note of how filed] If the return …" at bounding box center [569, 153] width 506 height 97
click at [776, 113] on button "Edit description" at bounding box center [796, 111] width 52 height 12
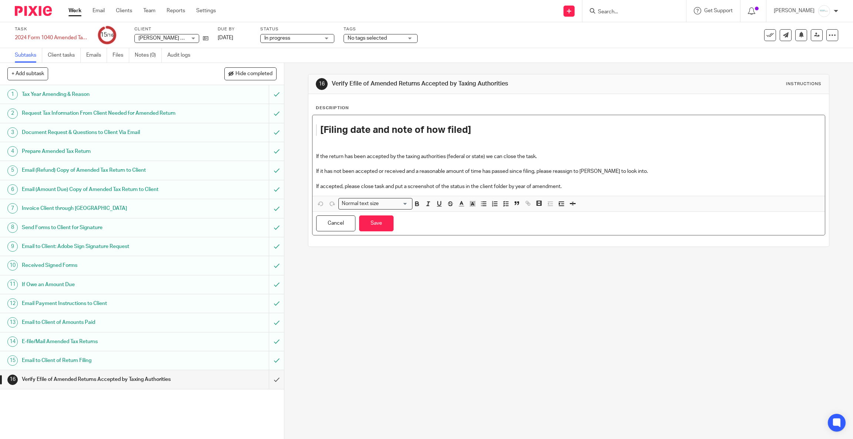
drag, startPoint x: 499, startPoint y: 137, endPoint x: 306, endPoint y: 136, distance: 192.8
click at [308, 136] on div "Description [Filing date and note of how filed] If the return has been accepted…" at bounding box center [568, 170] width 520 height 152
drag, startPoint x: 480, startPoint y: 132, endPoint x: 285, endPoint y: 131, distance: 195.4
click at [285, 131] on div "16 Verify Efile of Amended Returns Accepted by Taxing Authorities Instructions …" at bounding box center [568, 251] width 569 height 376
drag, startPoint x: 479, startPoint y: 134, endPoint x: 514, endPoint y: 132, distance: 34.8
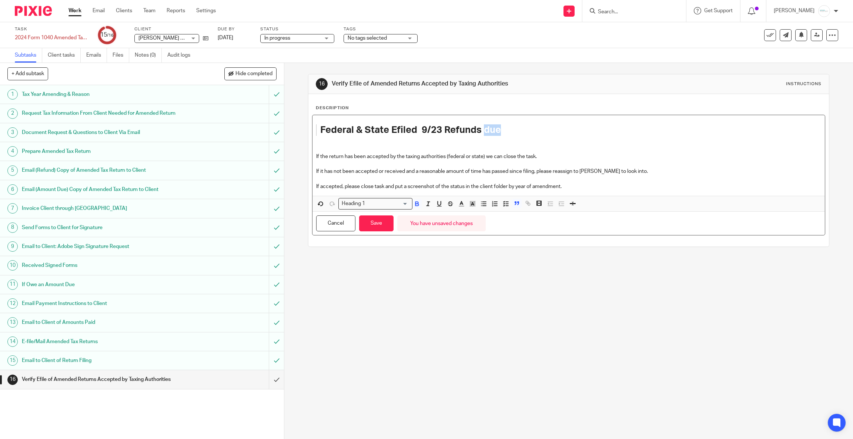
click at [515, 132] on h1 "Federal & State Efiled 9/23 Refunds due" at bounding box center [563, 129] width 486 height 11
click at [368, 222] on button "Save" at bounding box center [376, 223] width 34 height 16
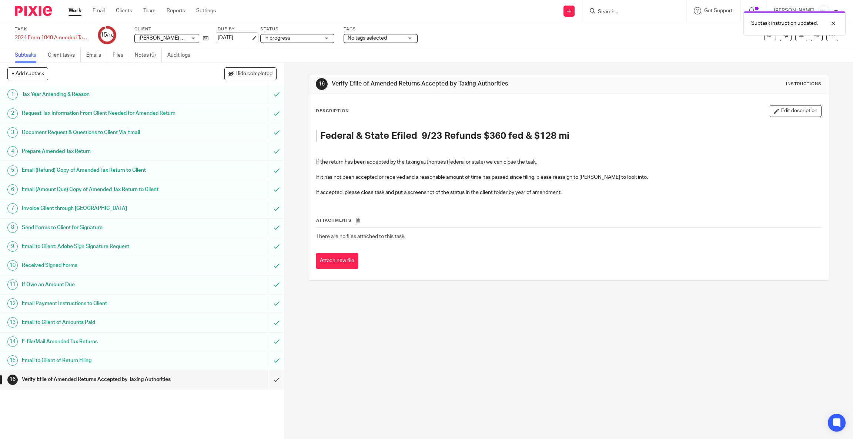
click at [250, 38] on link "[DATE]" at bounding box center [234, 38] width 33 height 8
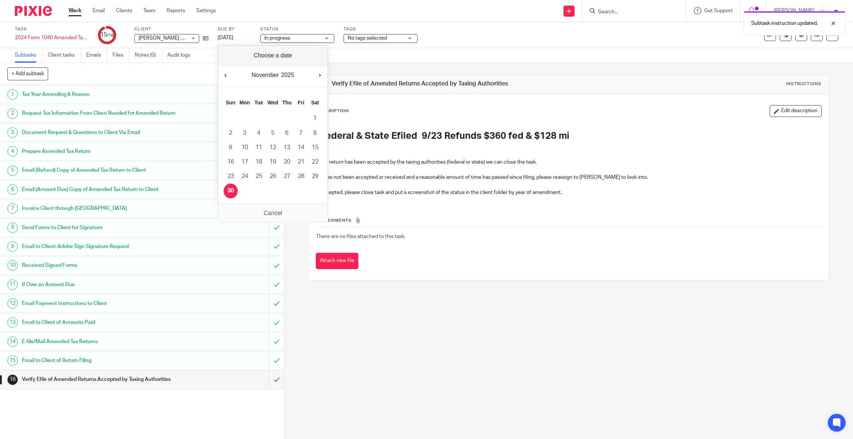
drag, startPoint x: 225, startPoint y: 185, endPoint x: 288, endPoint y: 166, distance: 65.3
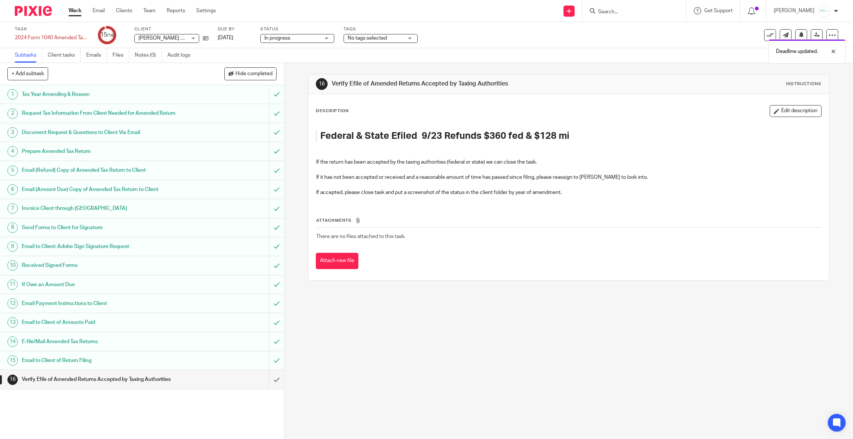
click at [717, 175] on p "If it has not been accepted or received and a reasonable amount of time has pas…" at bounding box center [568, 177] width 505 height 7
